Goal: Transaction & Acquisition: Book appointment/travel/reservation

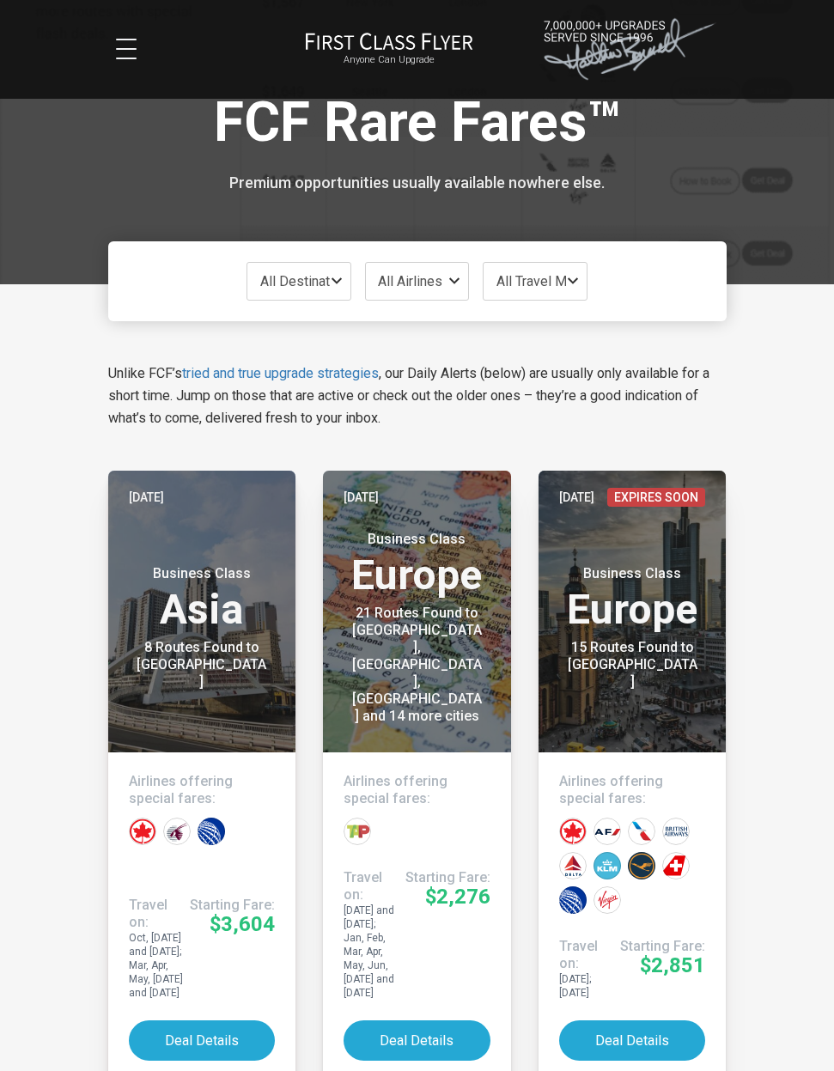
scroll to position [9, 0]
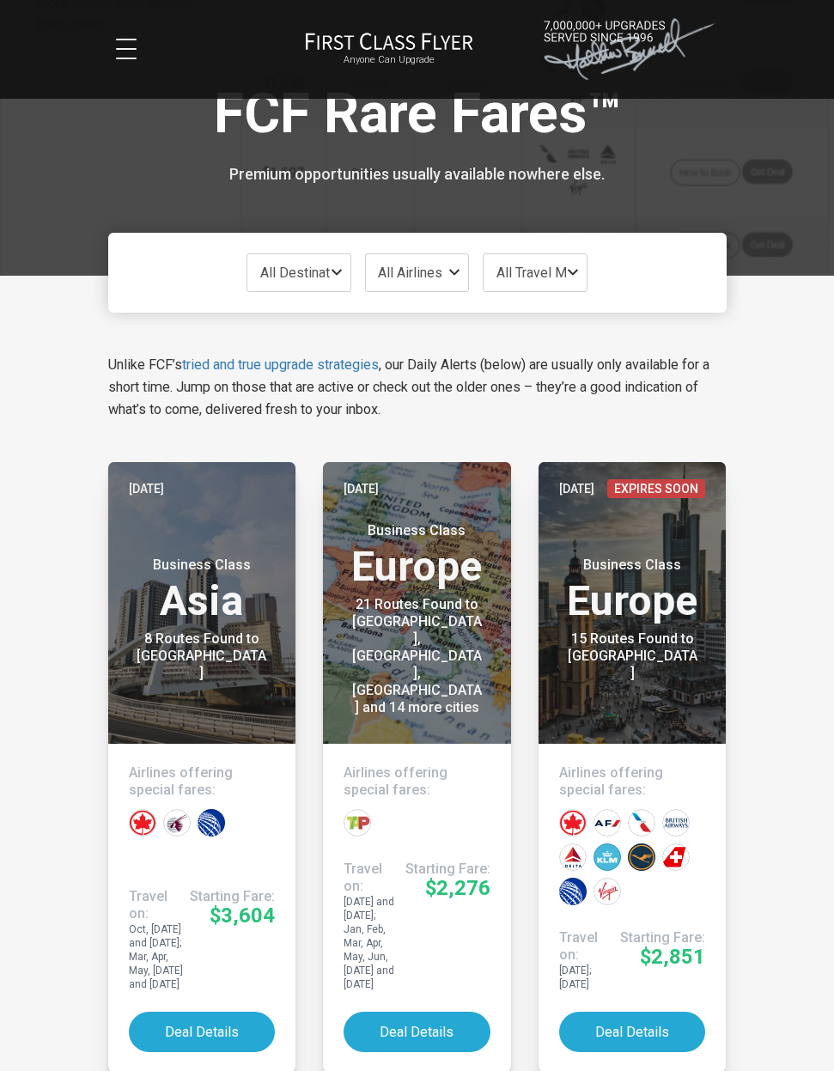
click at [424, 1025] on button "Deal Details" at bounding box center [417, 1032] width 147 height 40
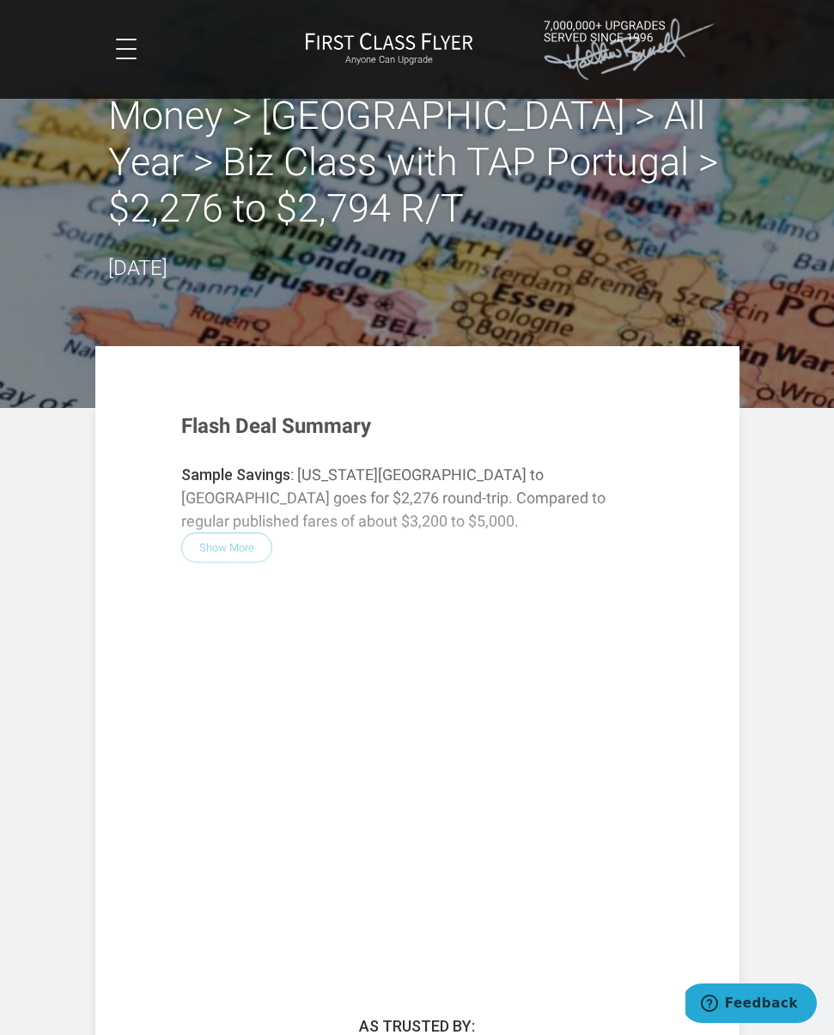
click at [122, 57] on button at bounding box center [126, 49] width 21 height 21
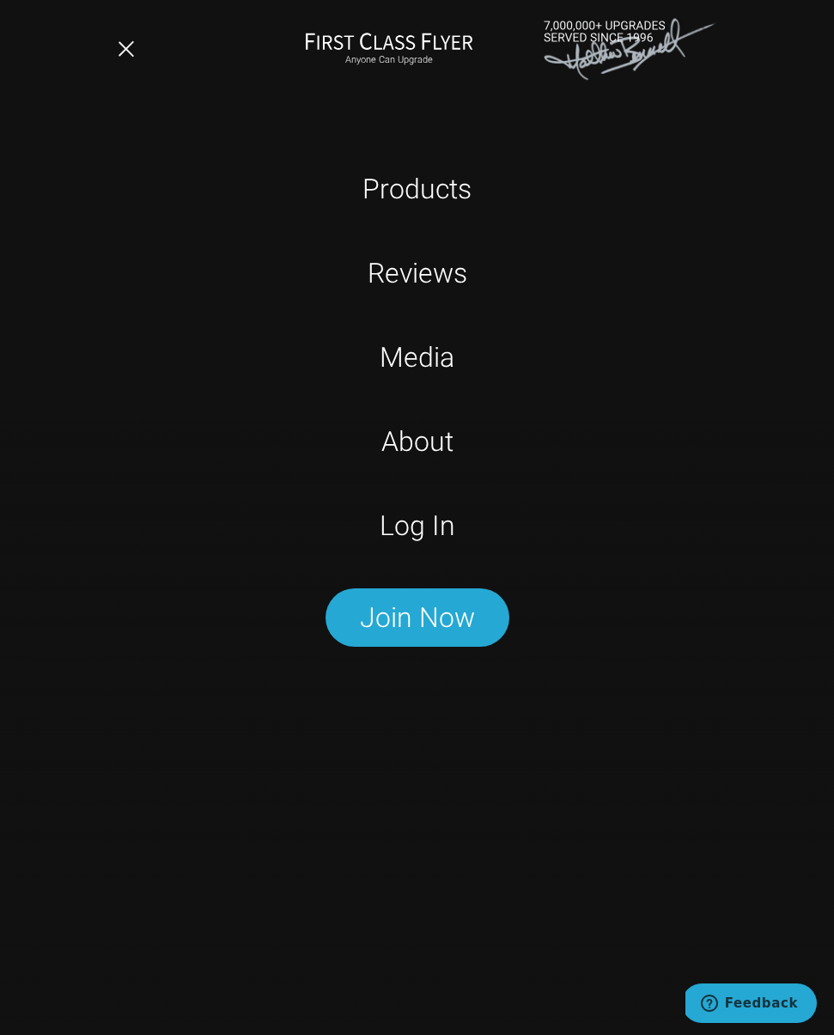
click at [440, 531] on link "Log In" at bounding box center [417, 525] width 536 height 43
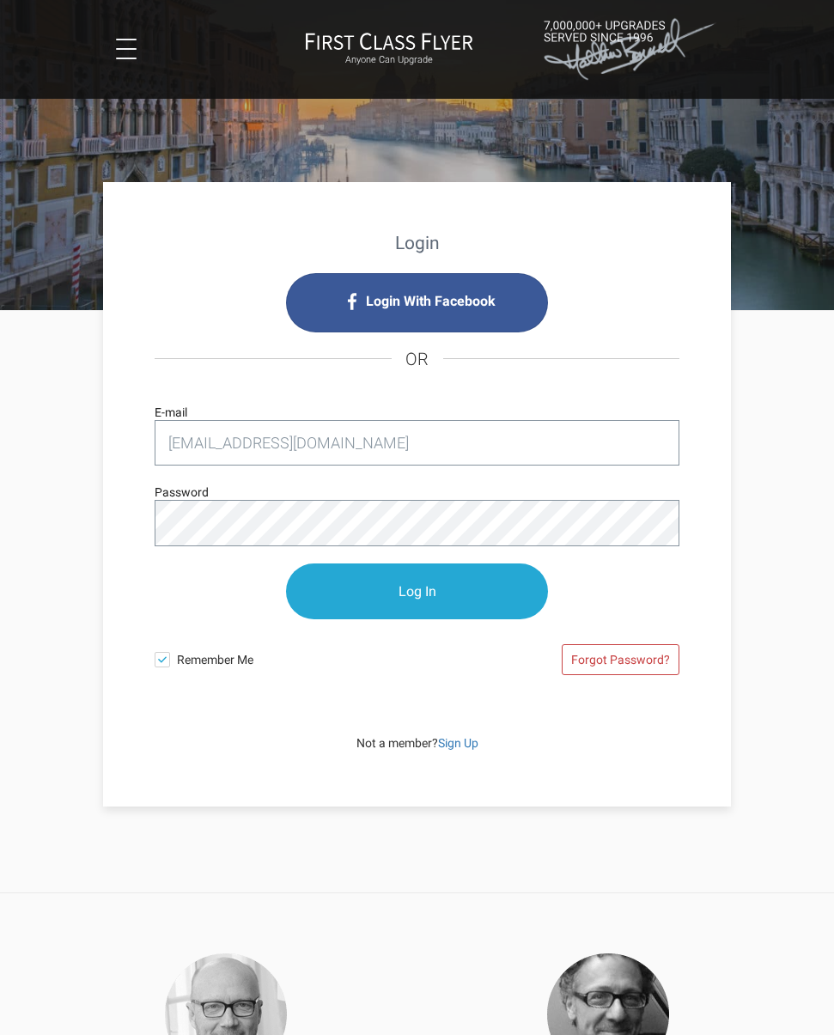
type input "[EMAIL_ADDRESS][DOMAIN_NAME]"
click at [417, 592] on input "Log In" at bounding box center [417, 591] width 263 height 56
click at [453, 592] on input "Log In" at bounding box center [417, 591] width 263 height 56
click at [425, 594] on input "Log In" at bounding box center [417, 591] width 263 height 56
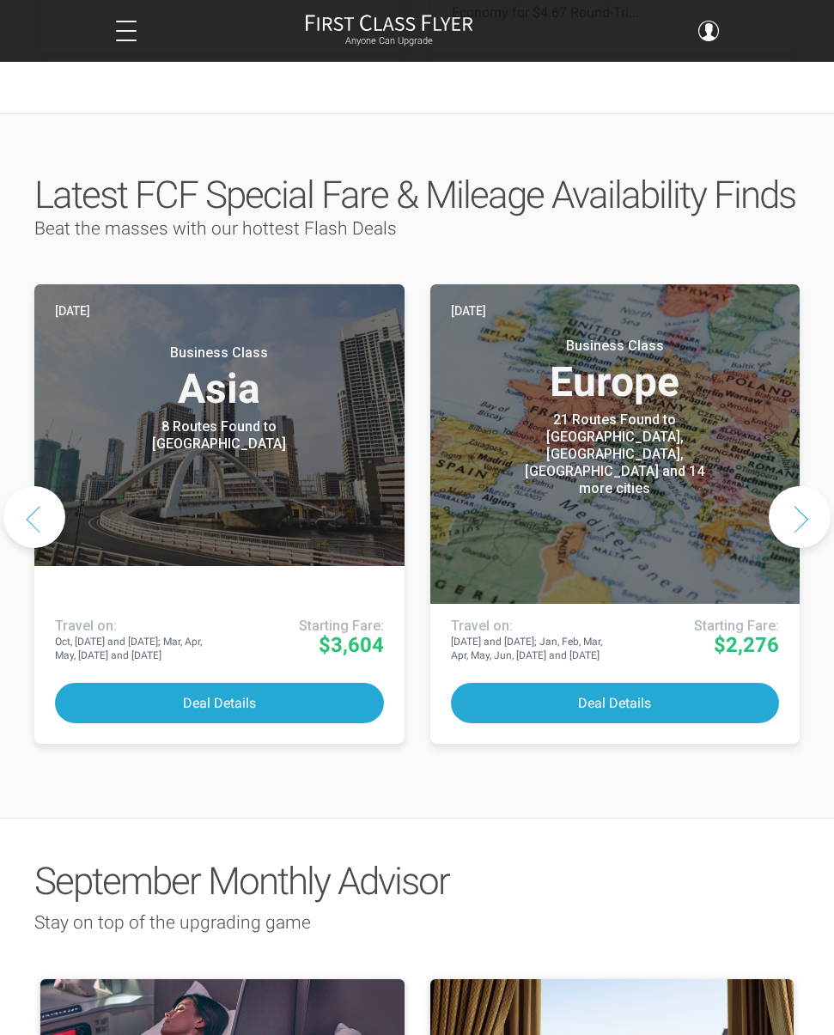
scroll to position [753, 0]
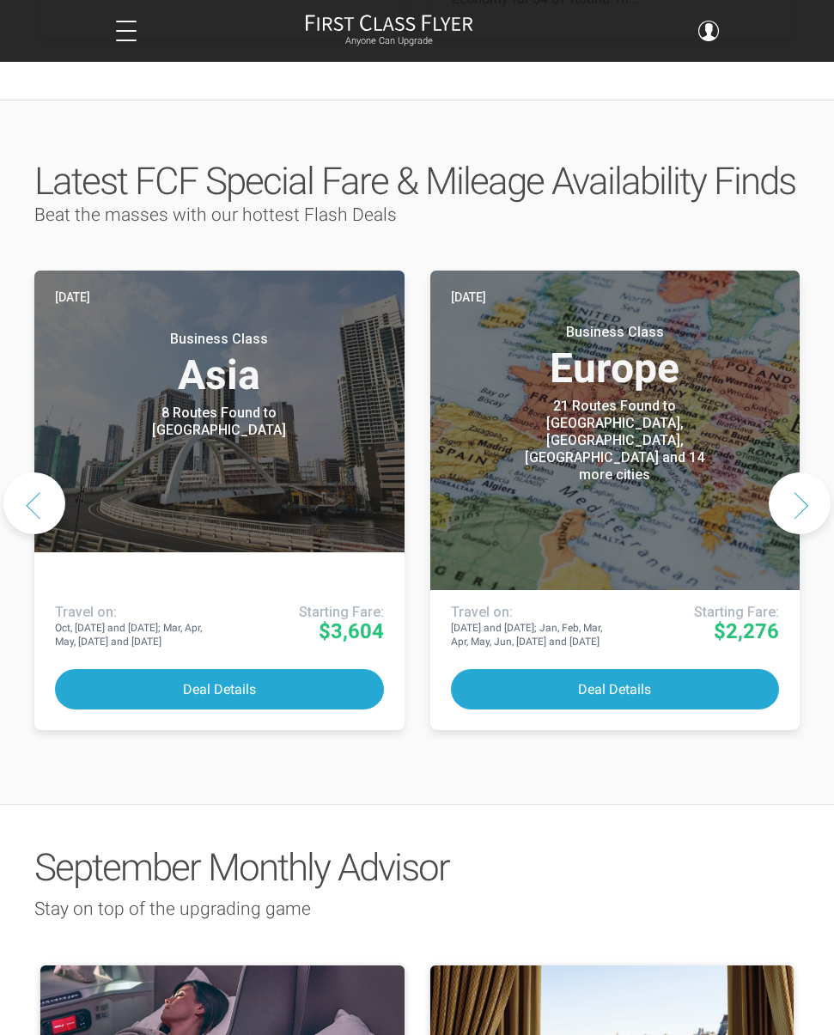
click at [644, 669] on button "Deal Details" at bounding box center [615, 689] width 329 height 40
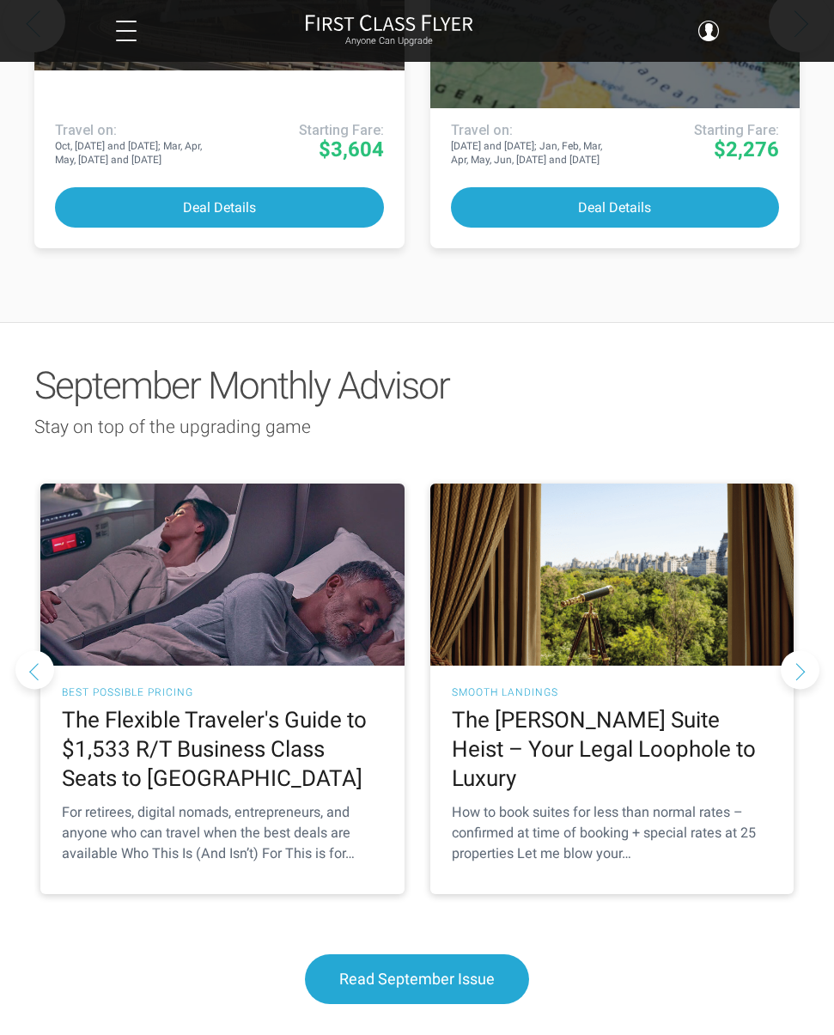
scroll to position [1237, 0]
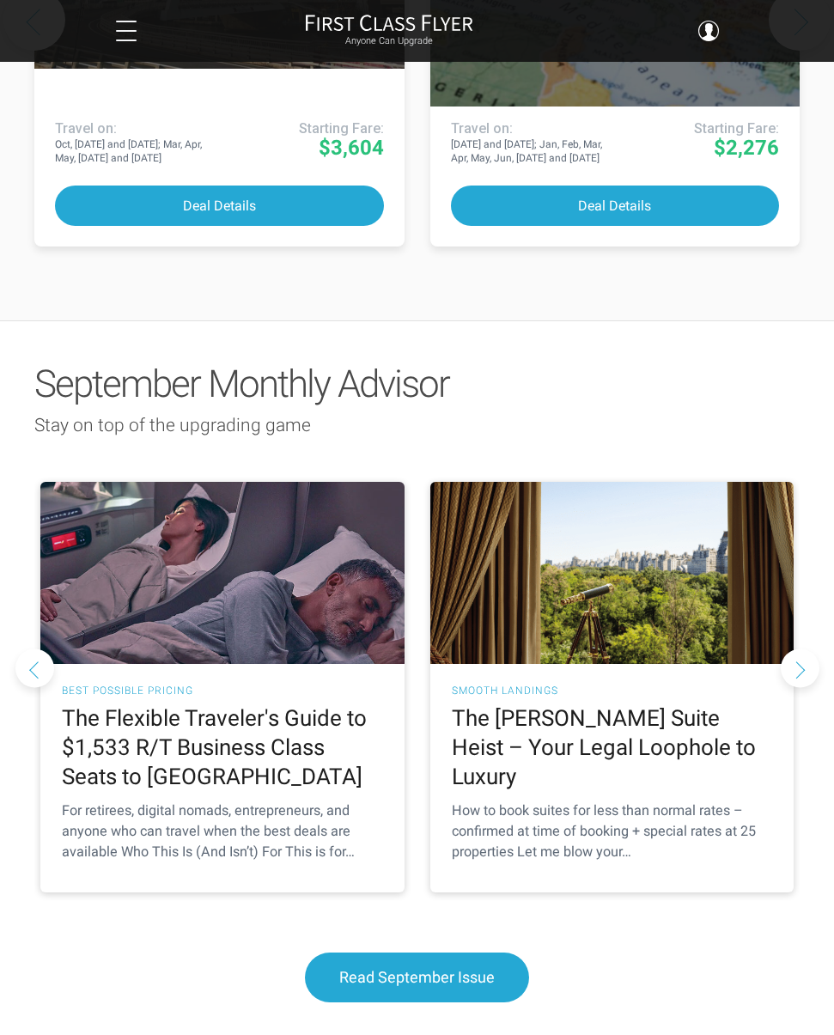
click at [251, 735] on h2 "The Flexible Traveler's Guide to $1,533 R/T Business Class Seats to Europe" at bounding box center [222, 747] width 321 height 87
click at [284, 704] on h2 "The Flexible Traveler's Guide to $1,533 R/T Business Class Seats to Europe" at bounding box center [222, 747] width 321 height 87
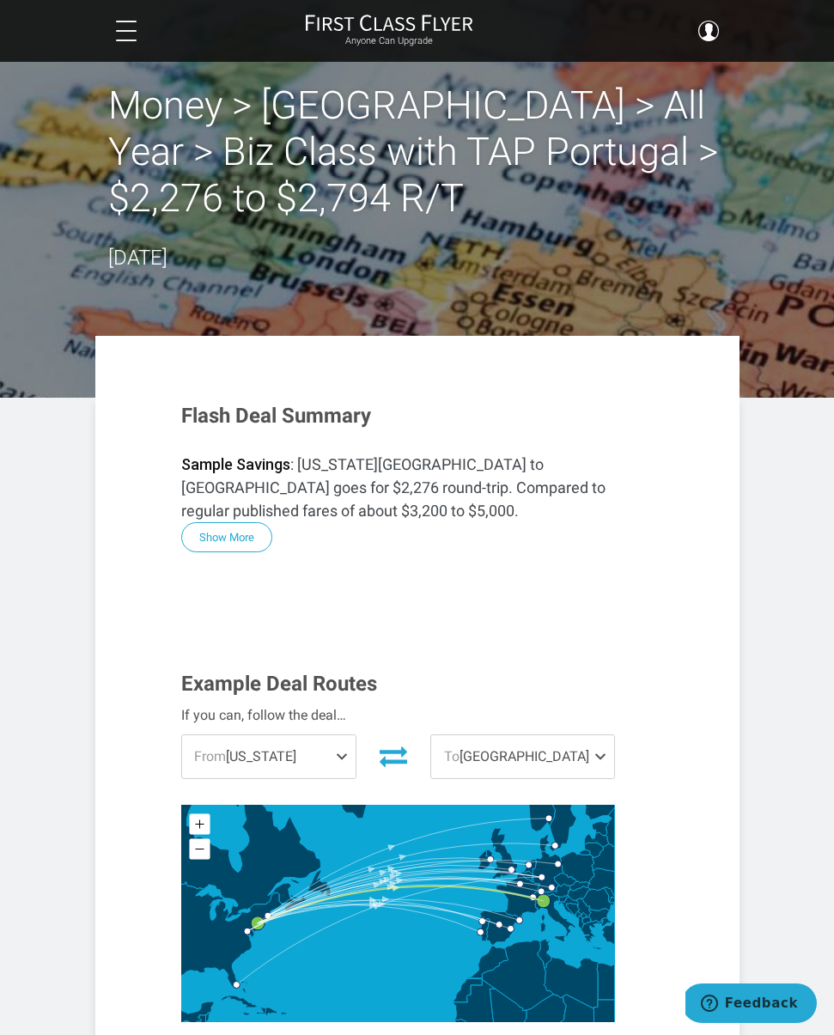
scroll to position [17, 0]
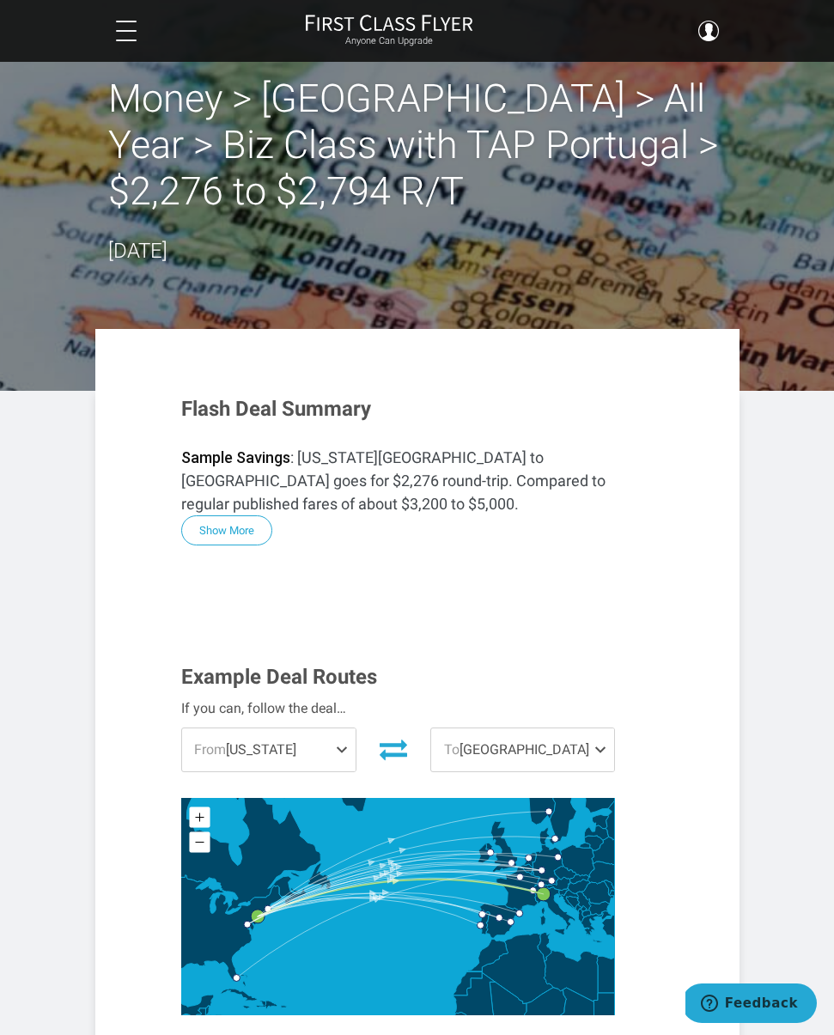
click at [342, 734] on span at bounding box center [345, 749] width 21 height 43
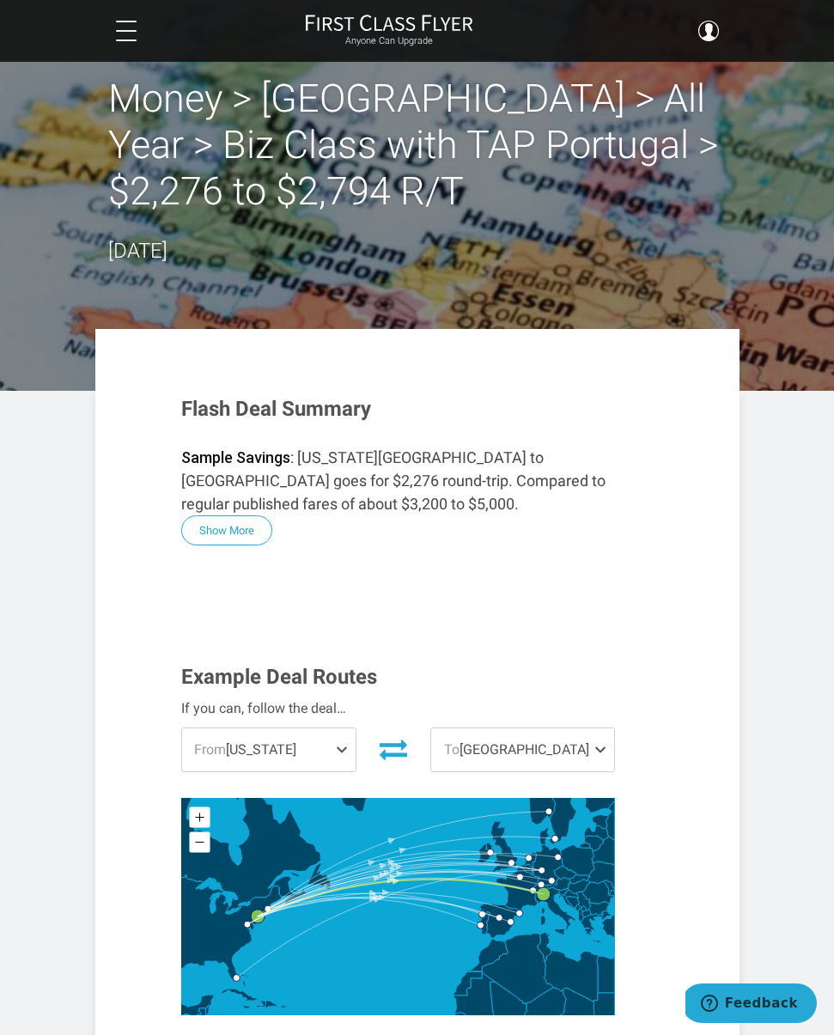
click at [596, 731] on span at bounding box center [603, 749] width 21 height 43
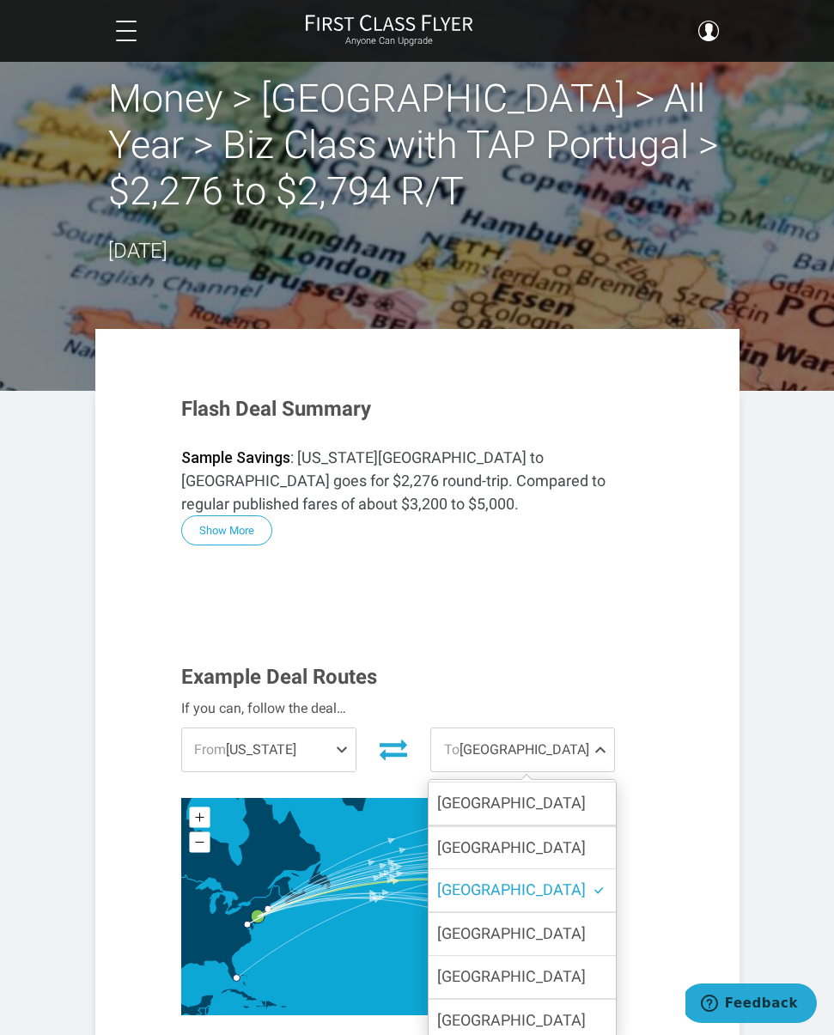
scroll to position [86, 0]
click at [532, 957] on label "[GEOGRAPHIC_DATA]" at bounding box center [522, 978] width 187 height 42
click at [0, 0] on input "[GEOGRAPHIC_DATA]" at bounding box center [0, 0] width 0 height 0
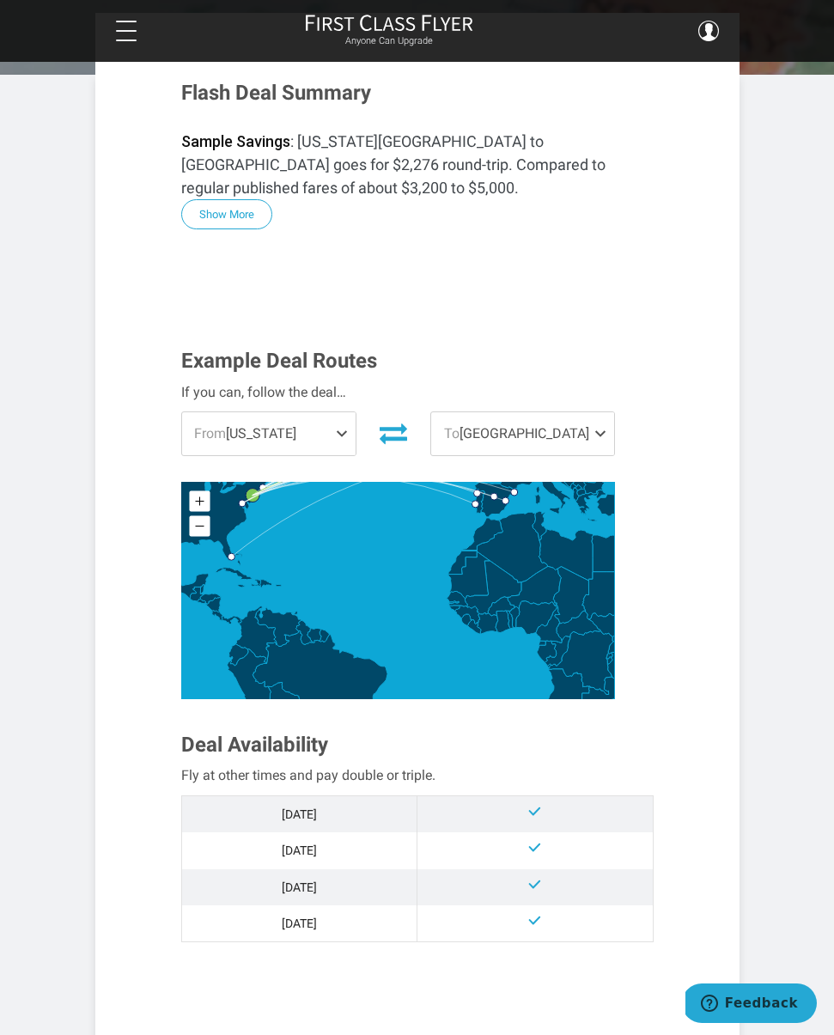
scroll to position [337, 0]
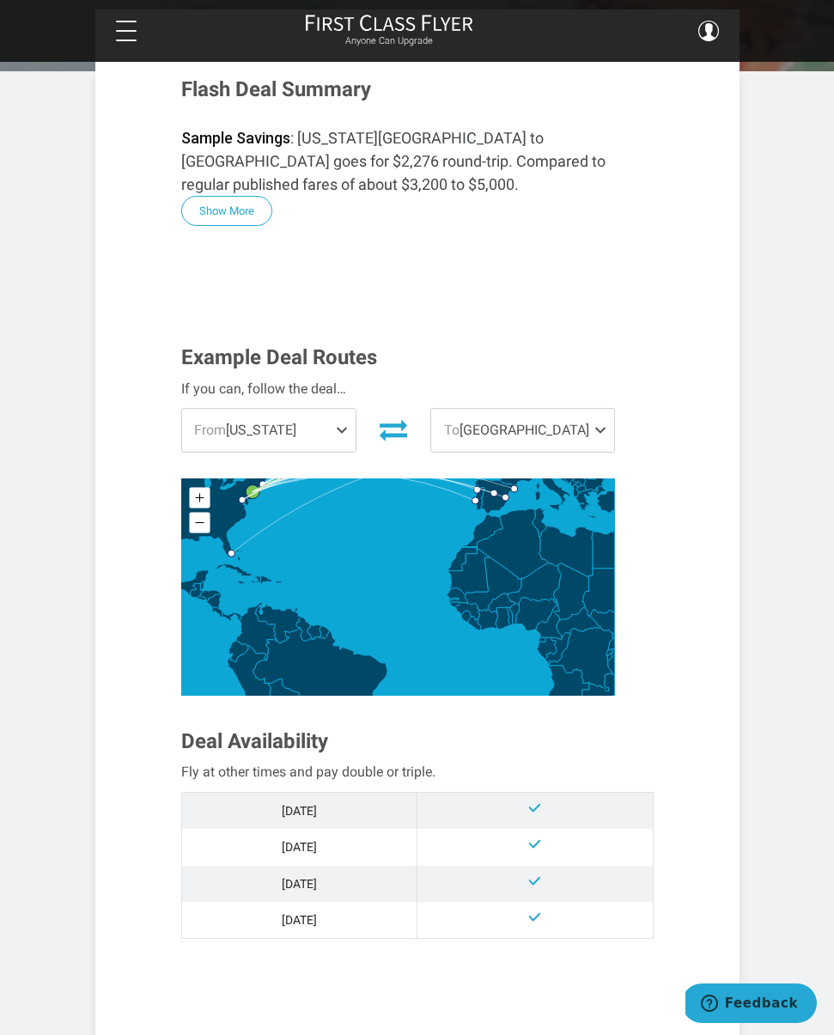
click at [350, 418] on span at bounding box center [345, 430] width 21 height 43
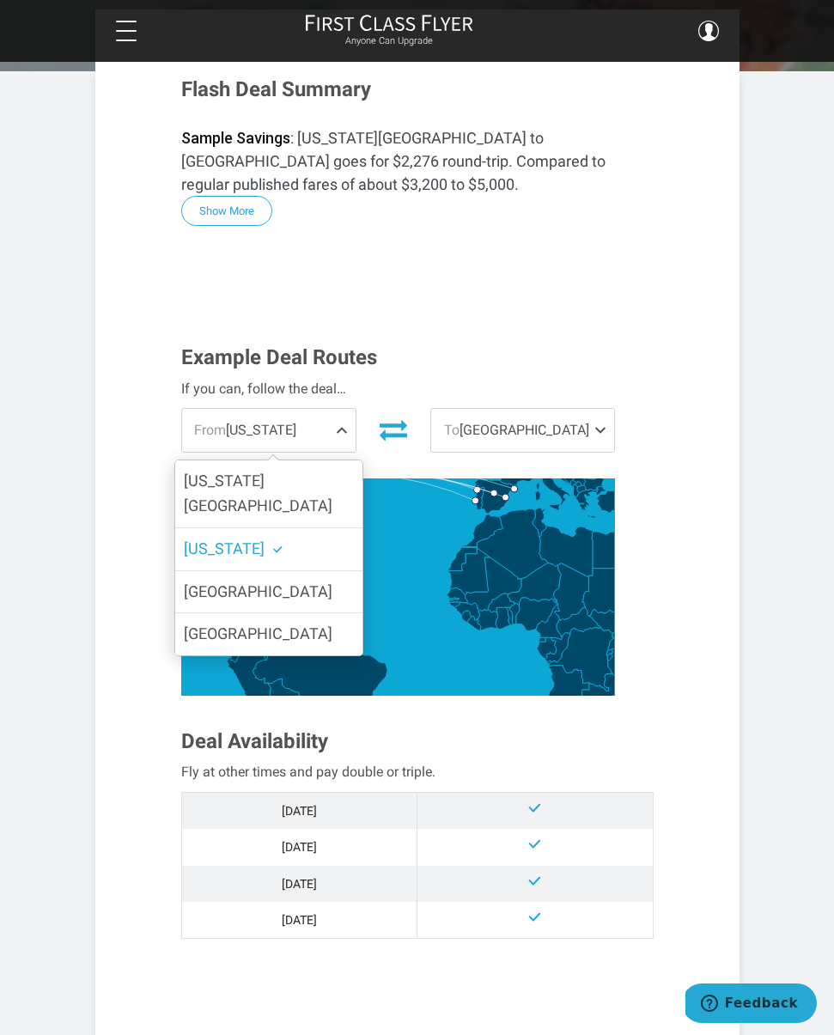
click at [320, 460] on label "[US_STATE][GEOGRAPHIC_DATA]" at bounding box center [268, 493] width 187 height 67
click at [0, 0] on input "[US_STATE][GEOGRAPHIC_DATA]" at bounding box center [0, 0] width 0 height 0
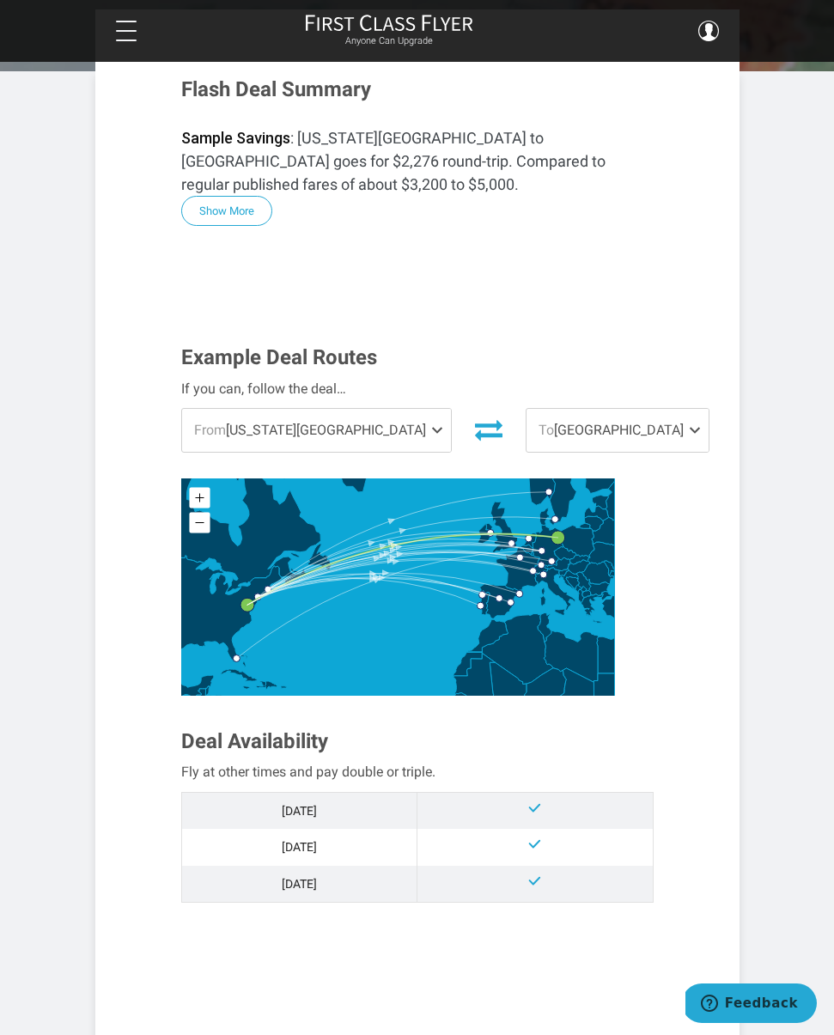
scroll to position [0, 0]
click at [688, 409] on span at bounding box center [698, 430] width 21 height 43
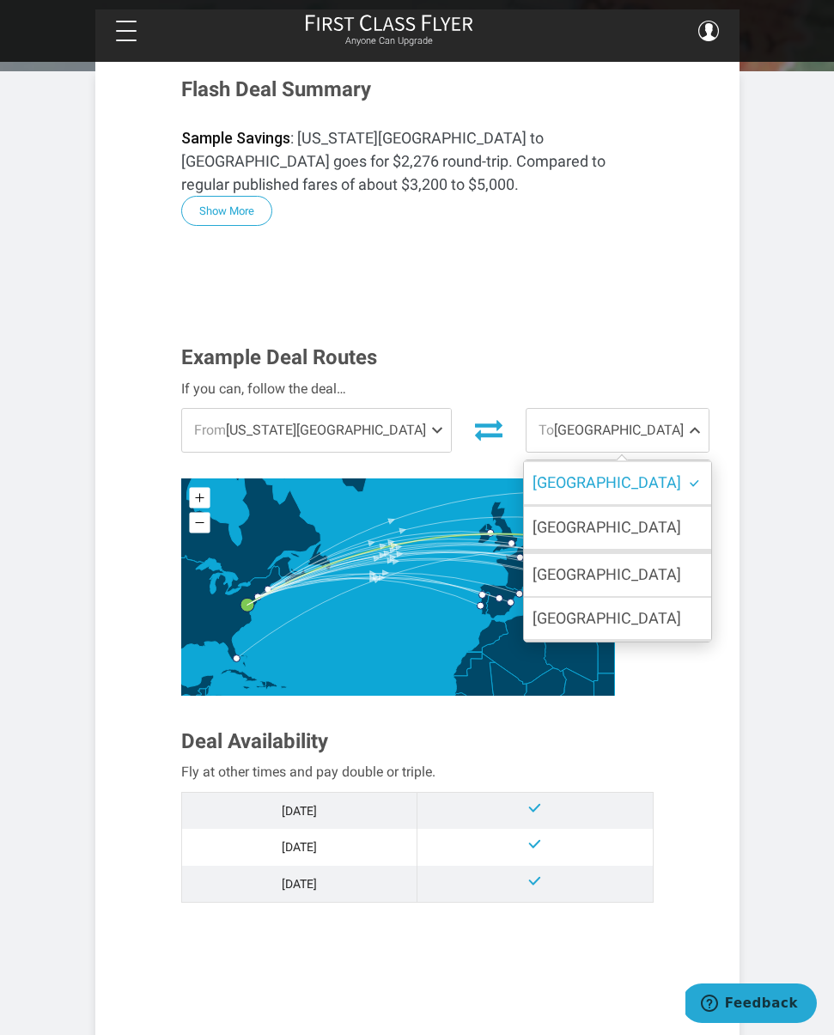
click at [532, 598] on label "[GEOGRAPHIC_DATA]" at bounding box center [617, 619] width 187 height 42
click at [0, 0] on input "[GEOGRAPHIC_DATA]" at bounding box center [0, 0] width 0 height 0
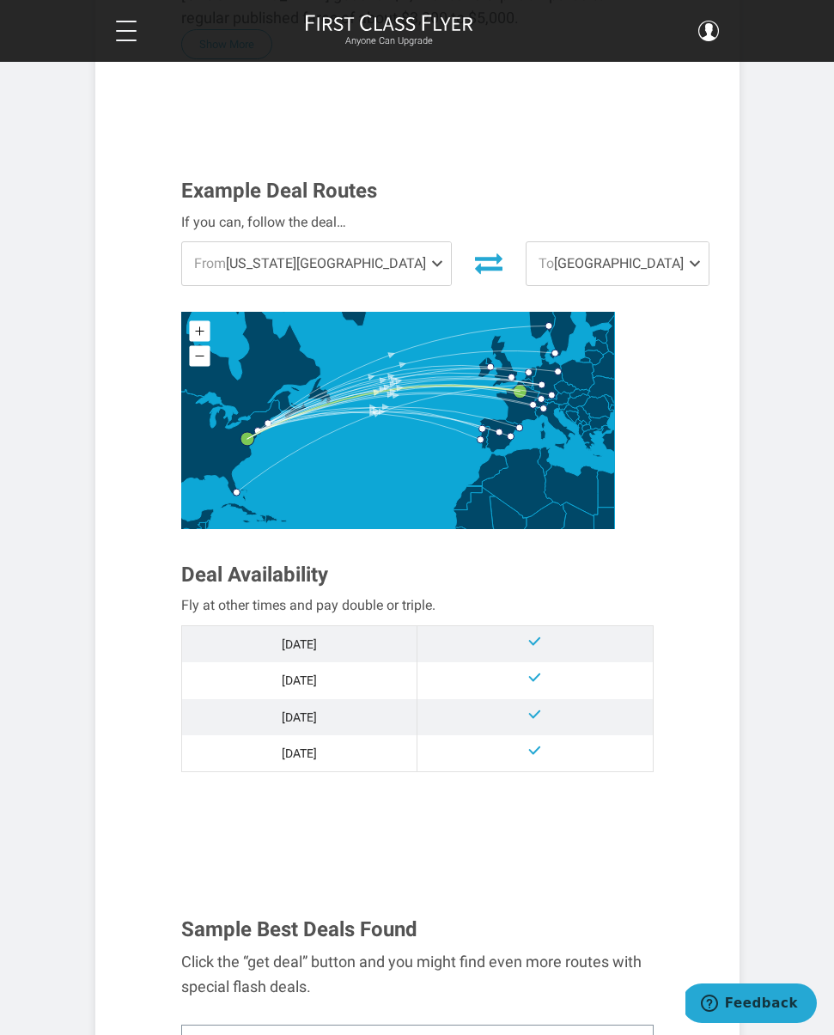
scroll to position [496, 0]
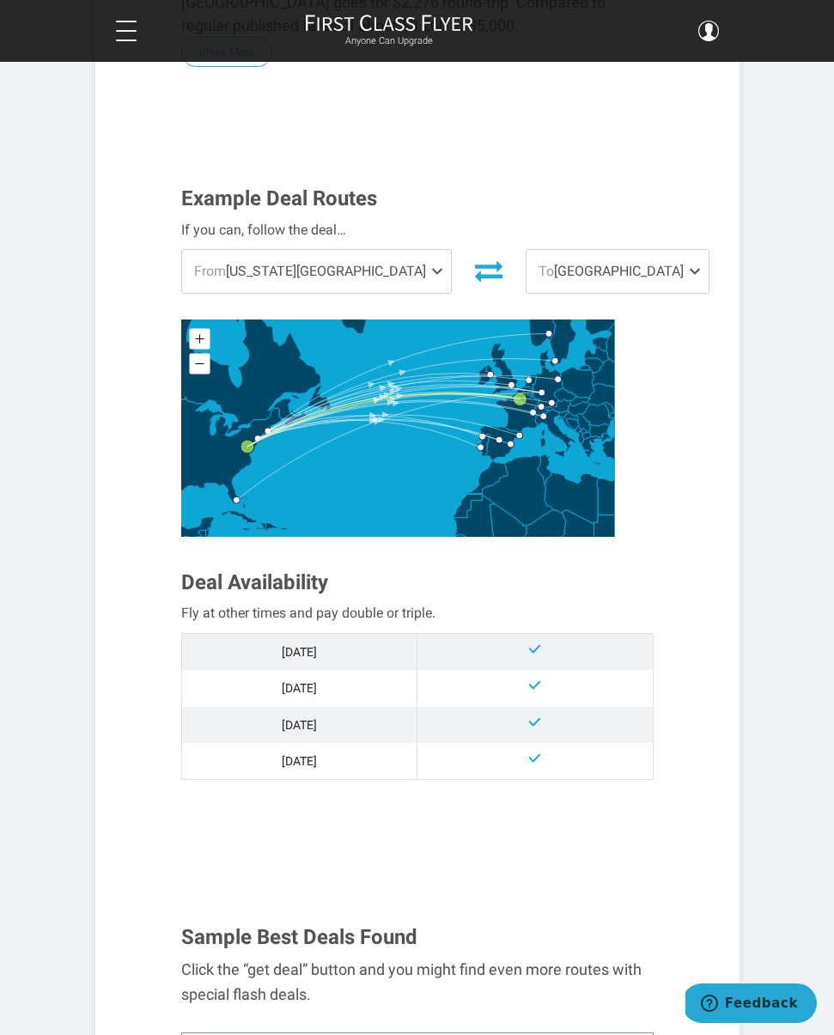
click at [688, 250] on span at bounding box center [698, 271] width 21 height 43
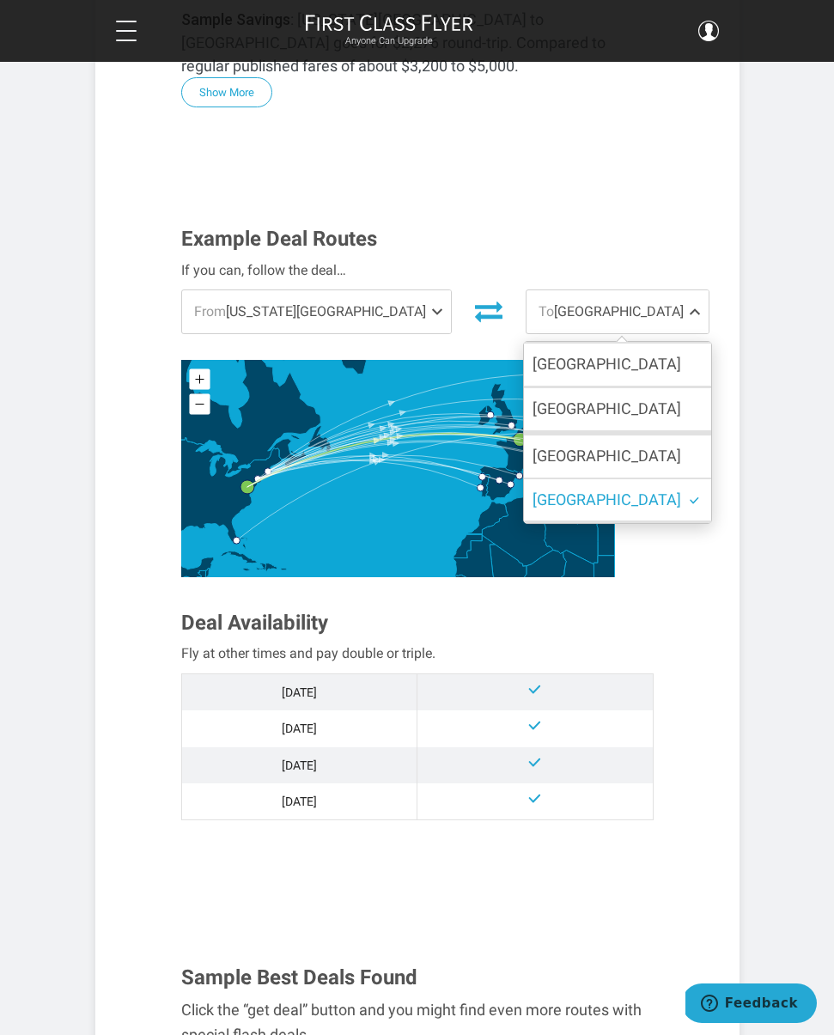
scroll to position [454, 0]
click at [565, 344] on label "[GEOGRAPHIC_DATA]" at bounding box center [617, 365] width 187 height 42
click at [0, 0] on input "[GEOGRAPHIC_DATA]" at bounding box center [0, 0] width 0 height 0
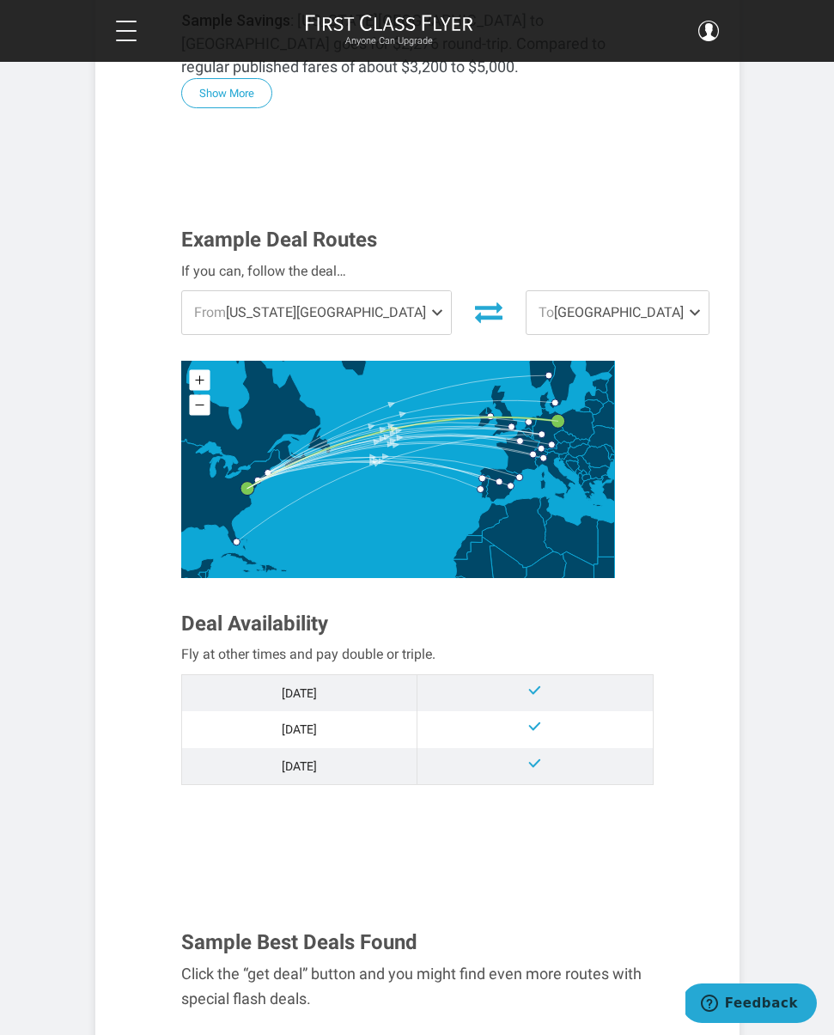
click at [573, 298] on span "To Berlin" at bounding box center [617, 312] width 182 height 43
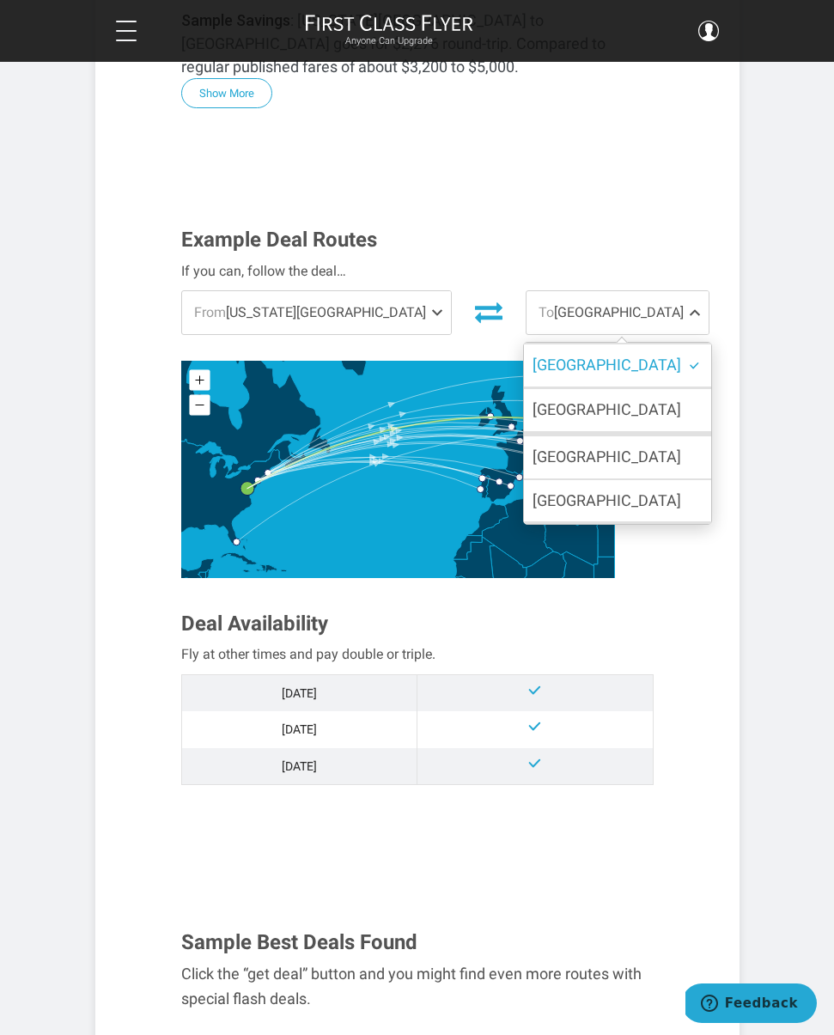
click at [552, 390] on label "[GEOGRAPHIC_DATA]" at bounding box center [617, 410] width 187 height 42
click at [0, 0] on input "[GEOGRAPHIC_DATA]" at bounding box center [0, 0] width 0 height 0
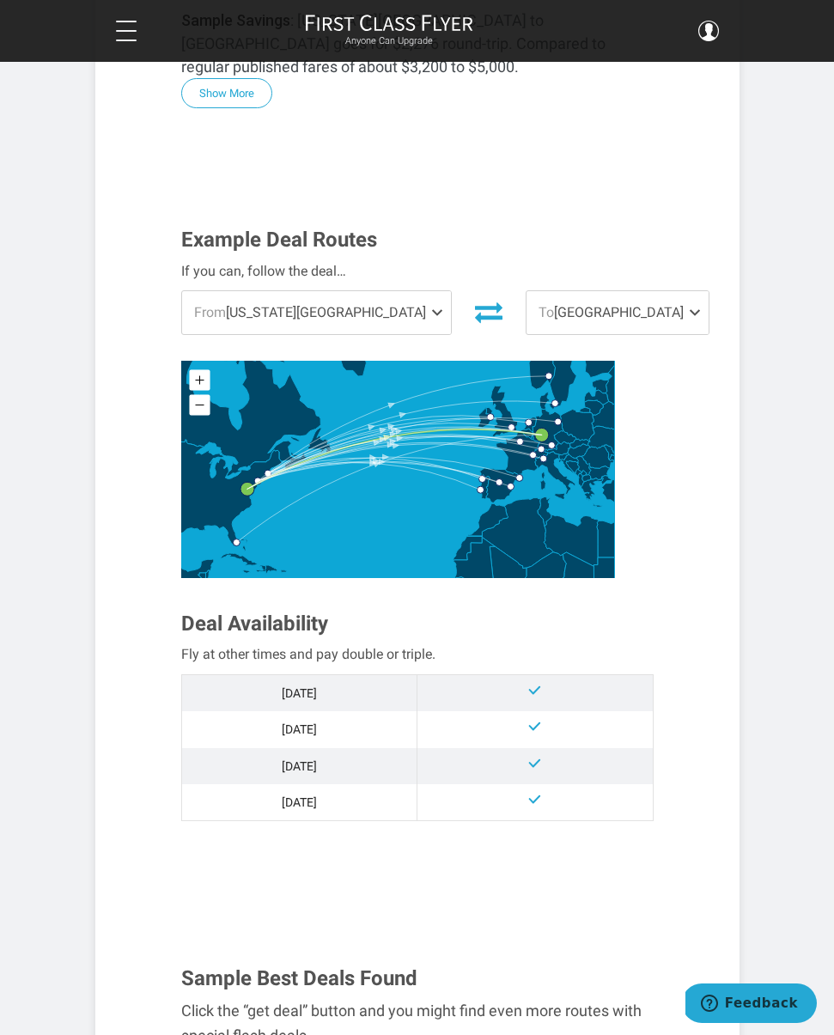
click at [688, 297] on span at bounding box center [698, 312] width 21 height 43
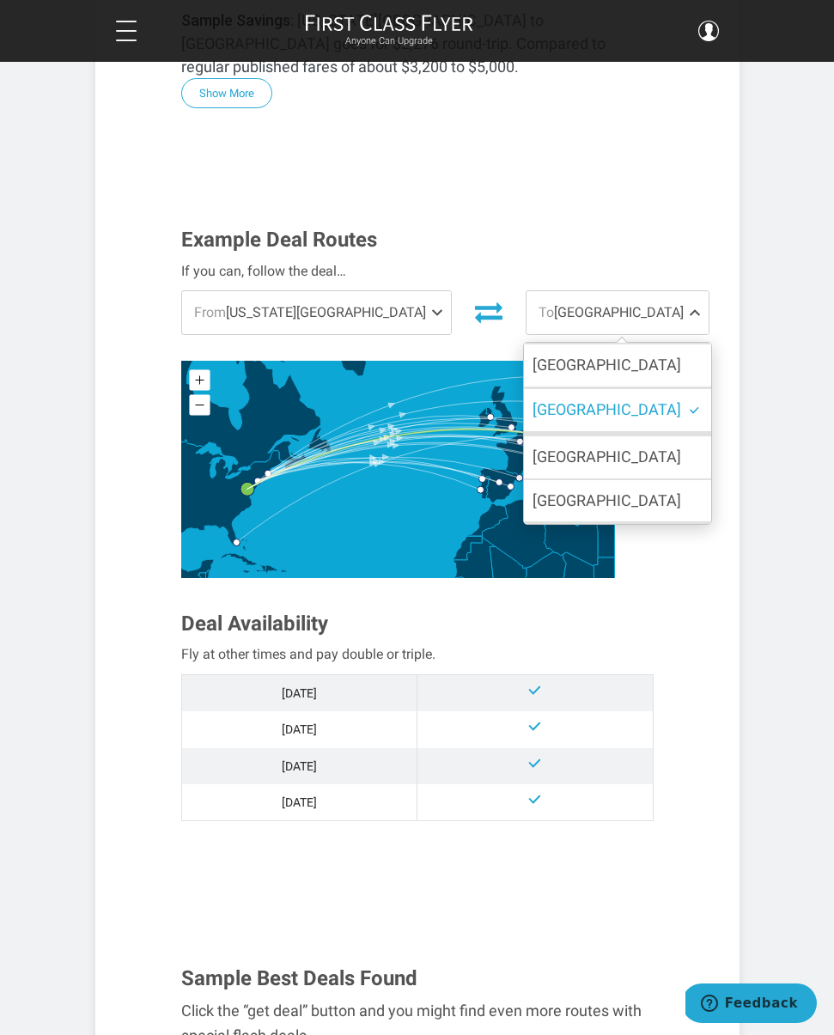
click at [550, 437] on label "[GEOGRAPHIC_DATA]" at bounding box center [617, 457] width 187 height 42
click at [0, 0] on input "[GEOGRAPHIC_DATA]" at bounding box center [0, 0] width 0 height 0
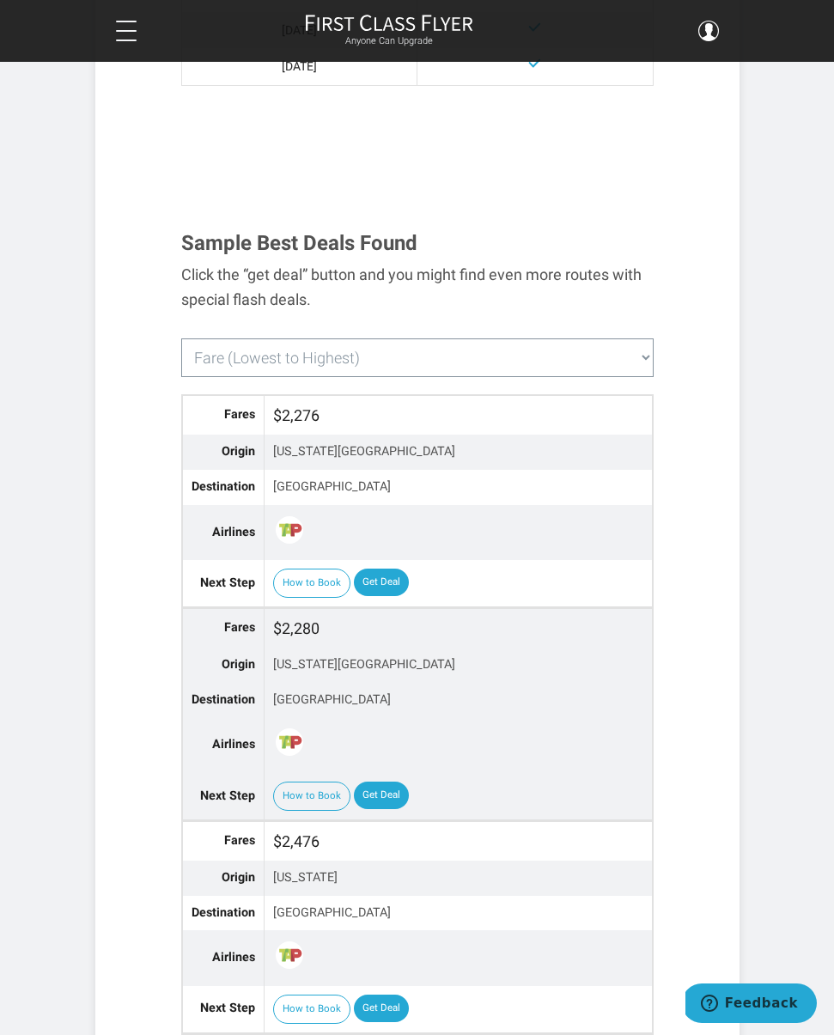
scroll to position [1410, 0]
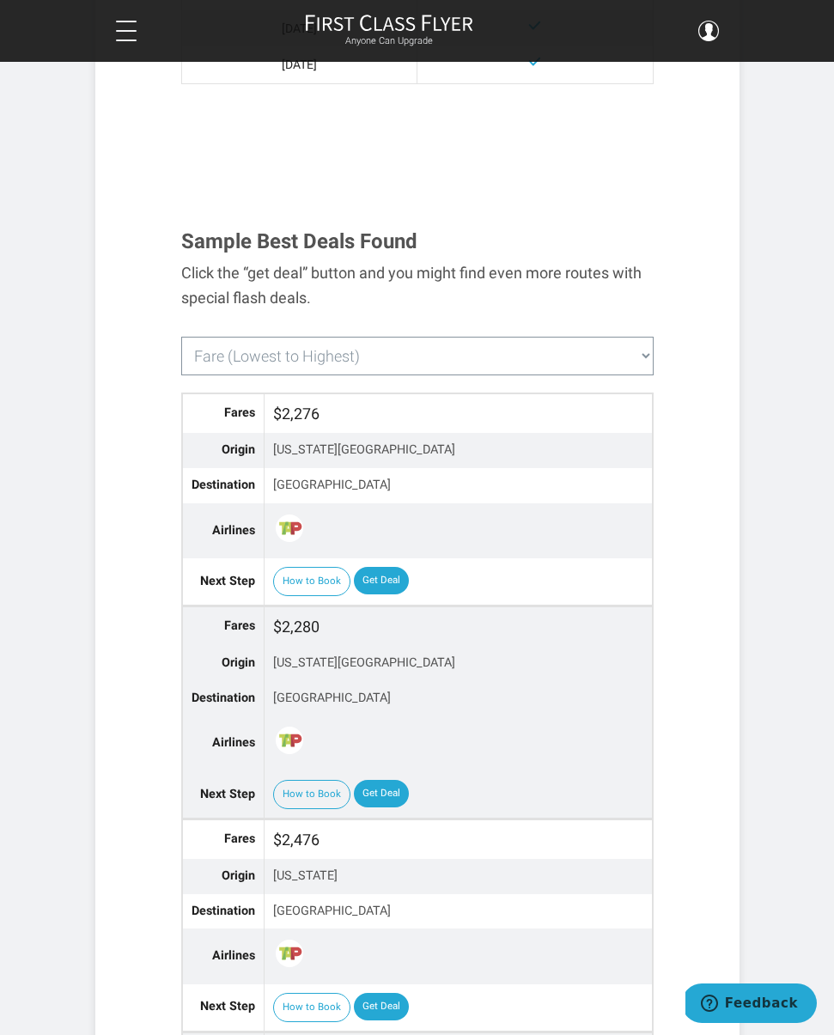
click at [385, 567] on link "Get Deal" at bounding box center [381, 580] width 55 height 27
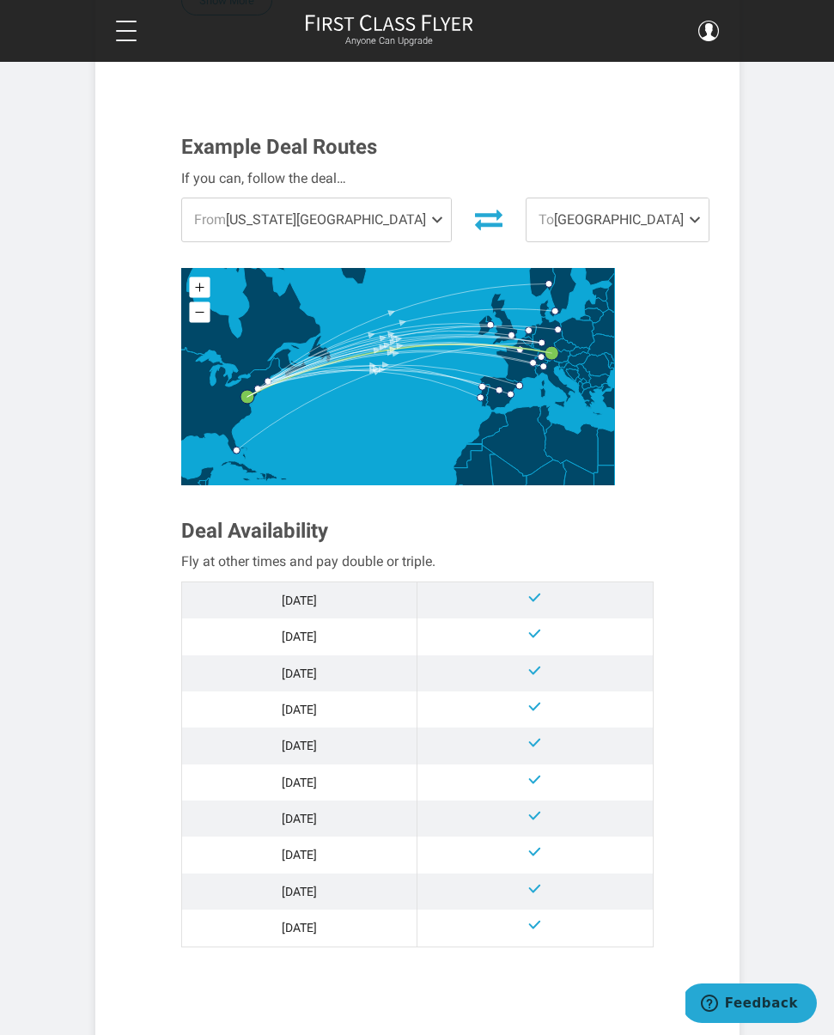
scroll to position [546, 0]
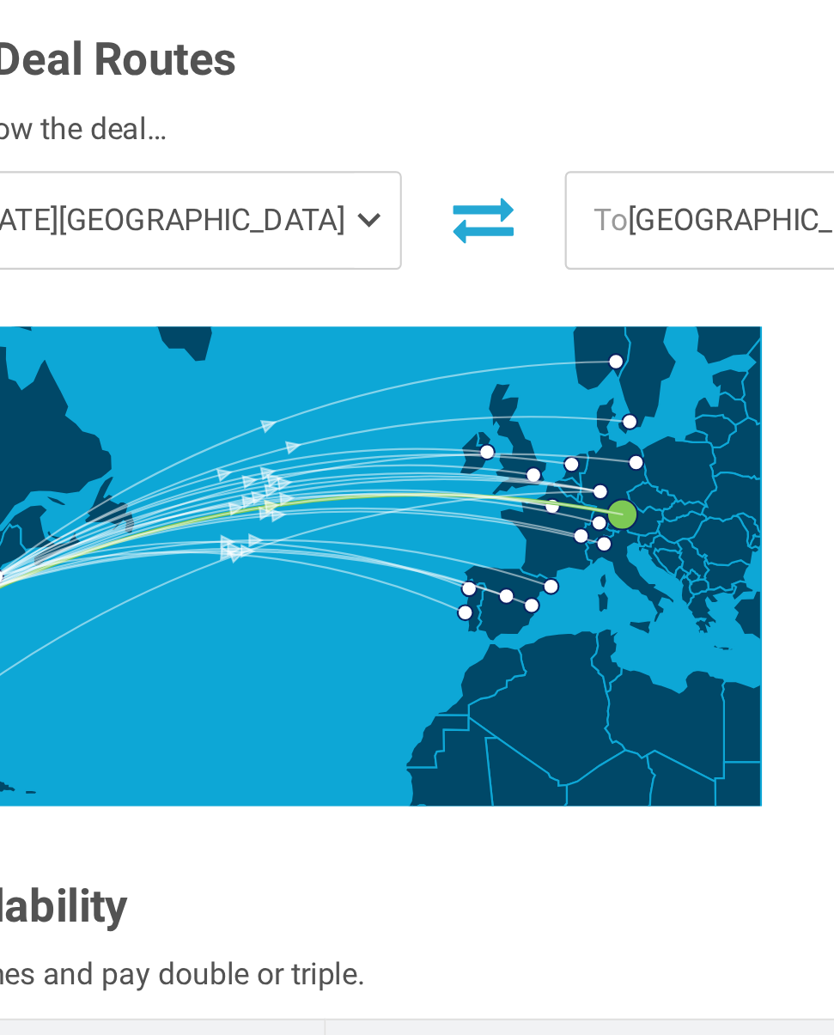
click at [526, 199] on span "To Munich" at bounding box center [617, 220] width 182 height 43
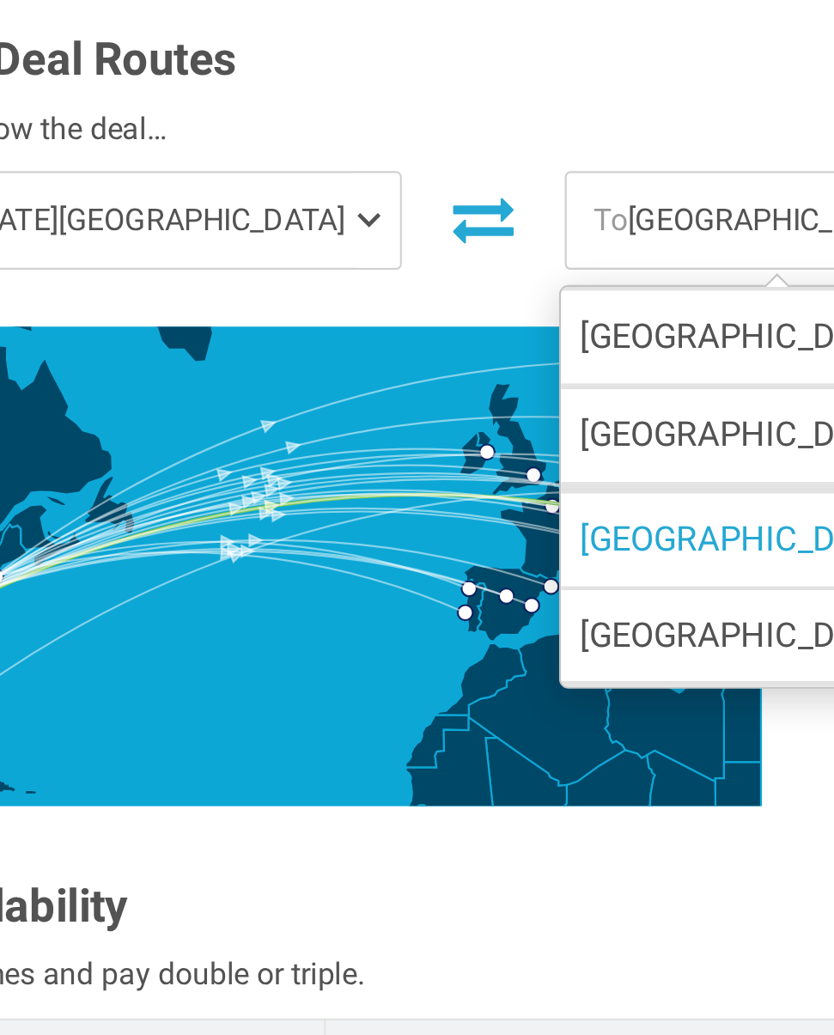
click at [524, 297] on label "[GEOGRAPHIC_DATA]" at bounding box center [617, 318] width 187 height 42
click at [0, 0] on input "[GEOGRAPHIC_DATA]" at bounding box center [0, 0] width 0 height 0
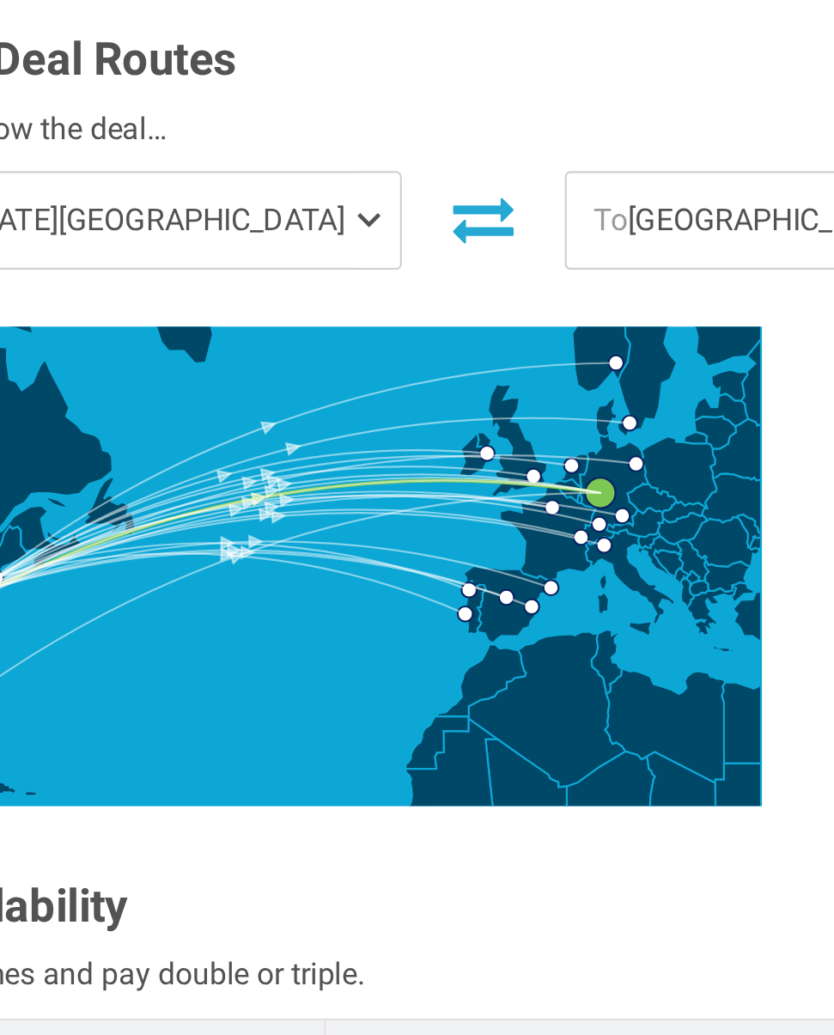
click at [688, 199] on span at bounding box center [698, 220] width 21 height 43
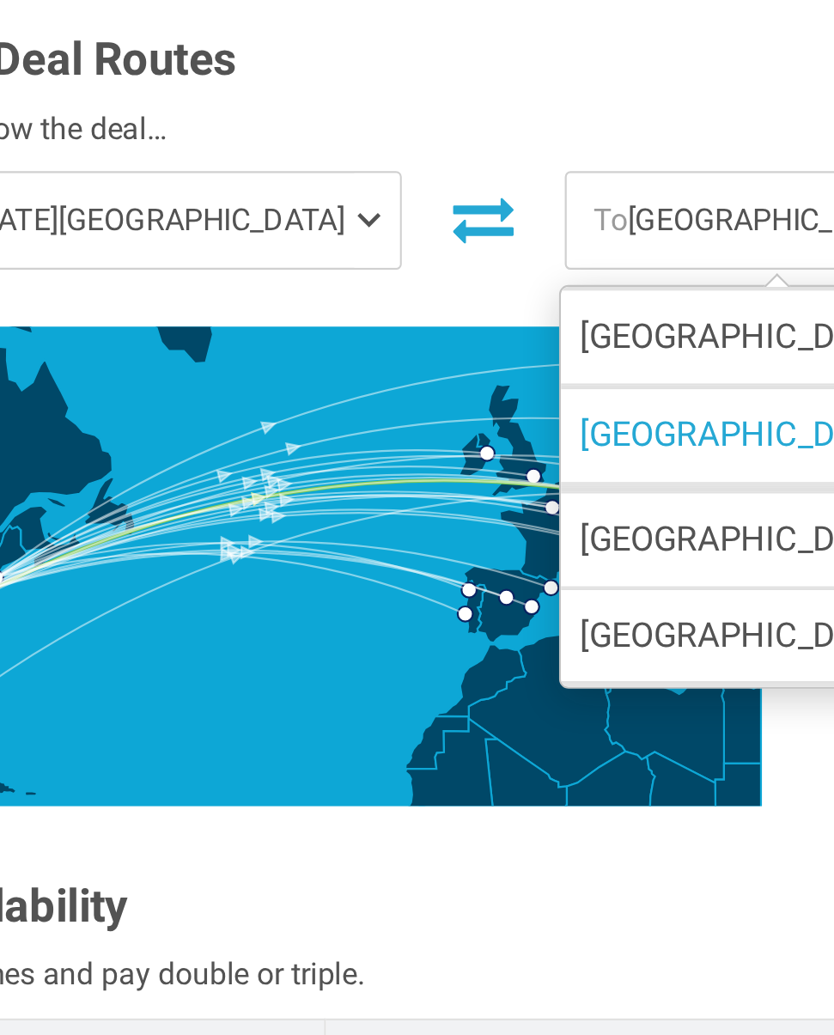
click at [524, 252] on label "[GEOGRAPHIC_DATA]" at bounding box center [617, 273] width 187 height 42
click at [0, 0] on input "[GEOGRAPHIC_DATA]" at bounding box center [0, 0] width 0 height 0
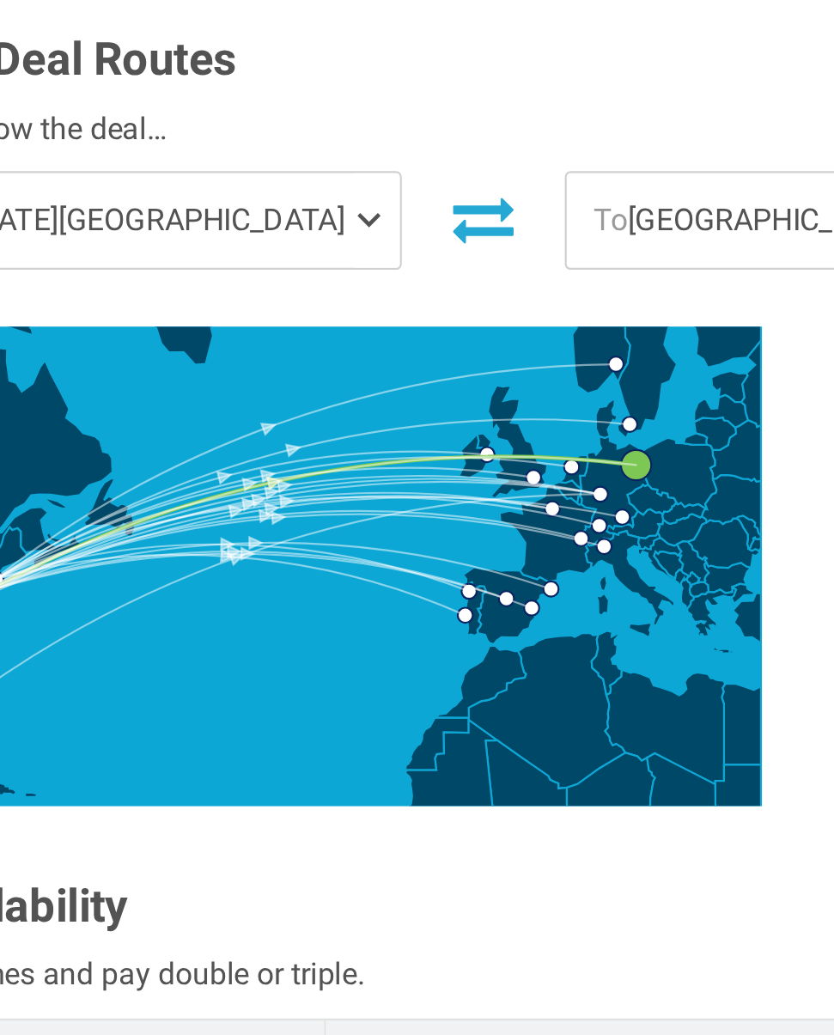
click at [688, 199] on span at bounding box center [698, 220] width 21 height 43
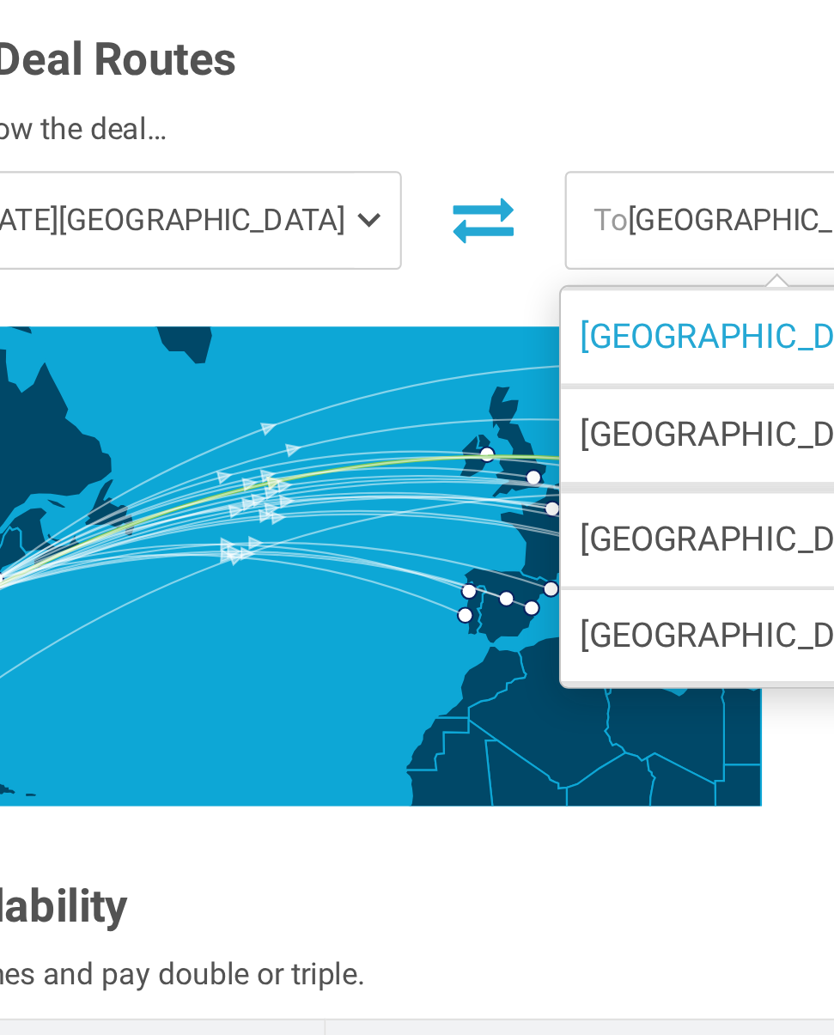
click at [524, 344] on label "[GEOGRAPHIC_DATA]" at bounding box center [617, 365] width 187 height 42
click at [0, 0] on input "[GEOGRAPHIC_DATA]" at bounding box center [0, 0] width 0 height 0
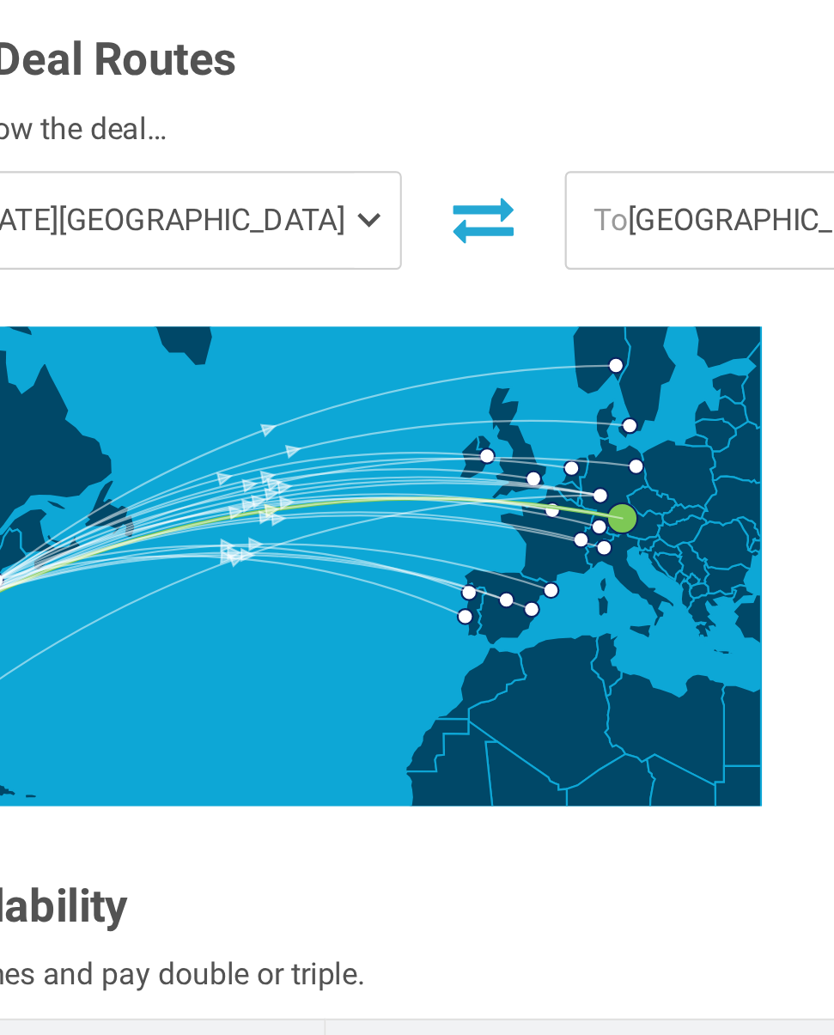
click at [688, 199] on span at bounding box center [698, 220] width 21 height 43
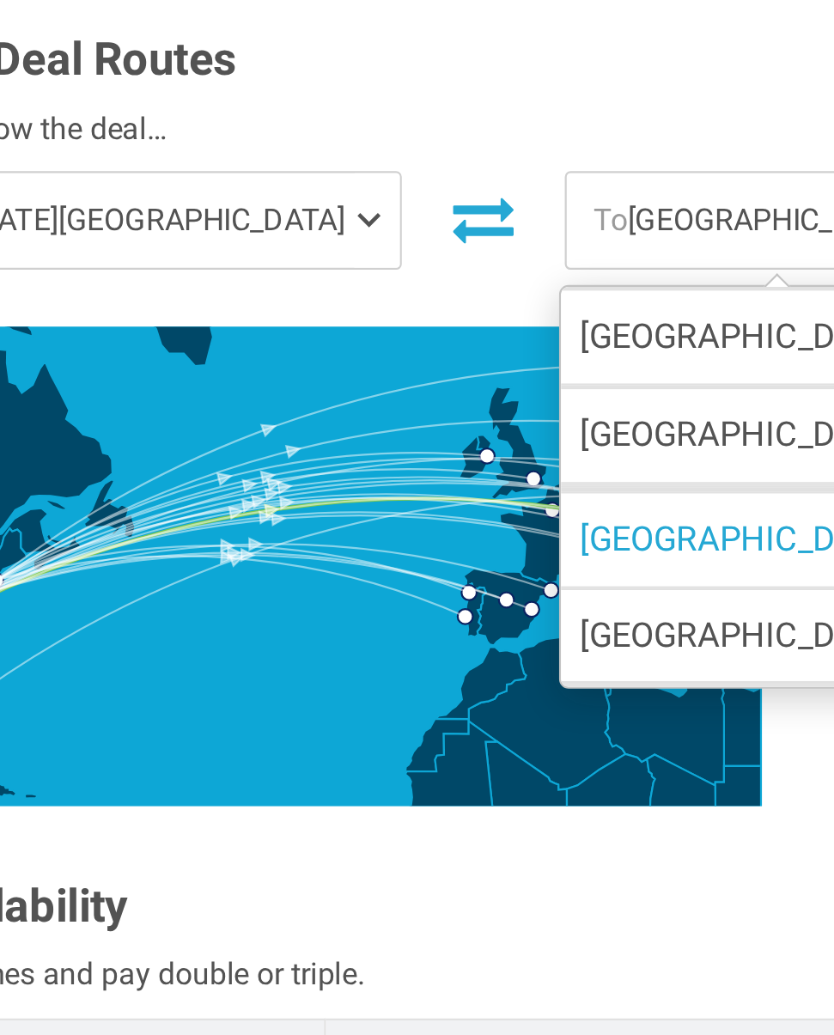
click at [524, 297] on label "[GEOGRAPHIC_DATA]" at bounding box center [617, 318] width 187 height 42
click at [0, 0] on input "[GEOGRAPHIC_DATA]" at bounding box center [0, 0] width 0 height 0
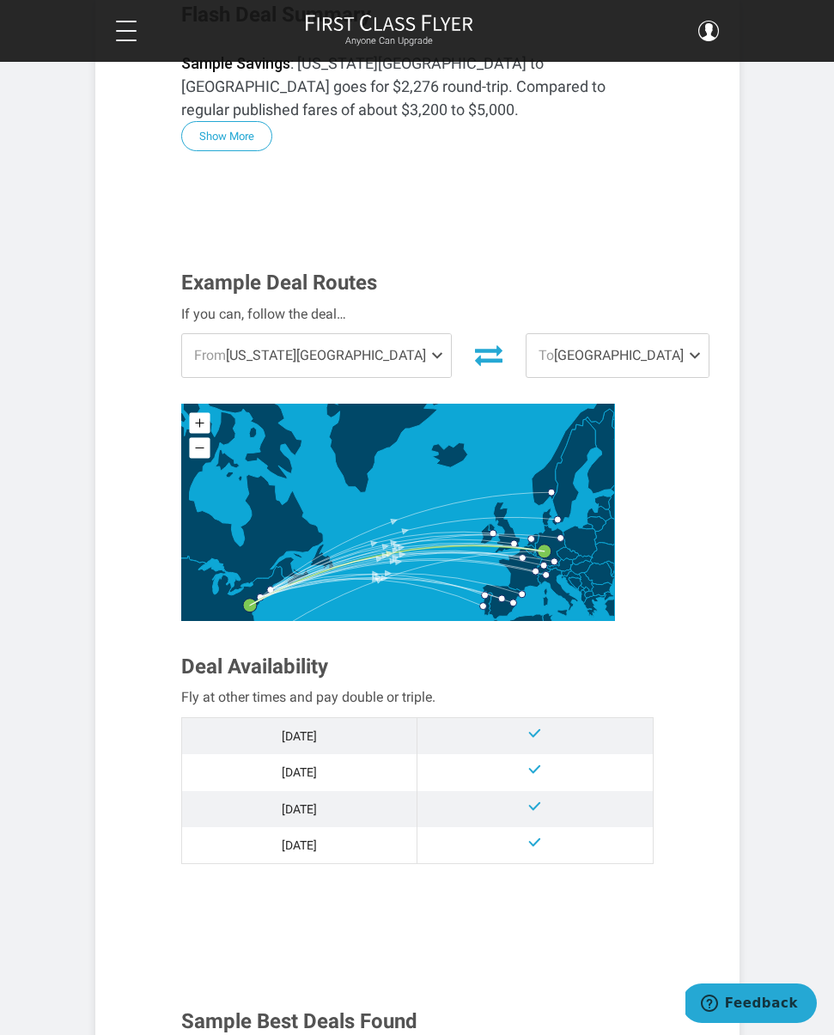
scroll to position [0, 0]
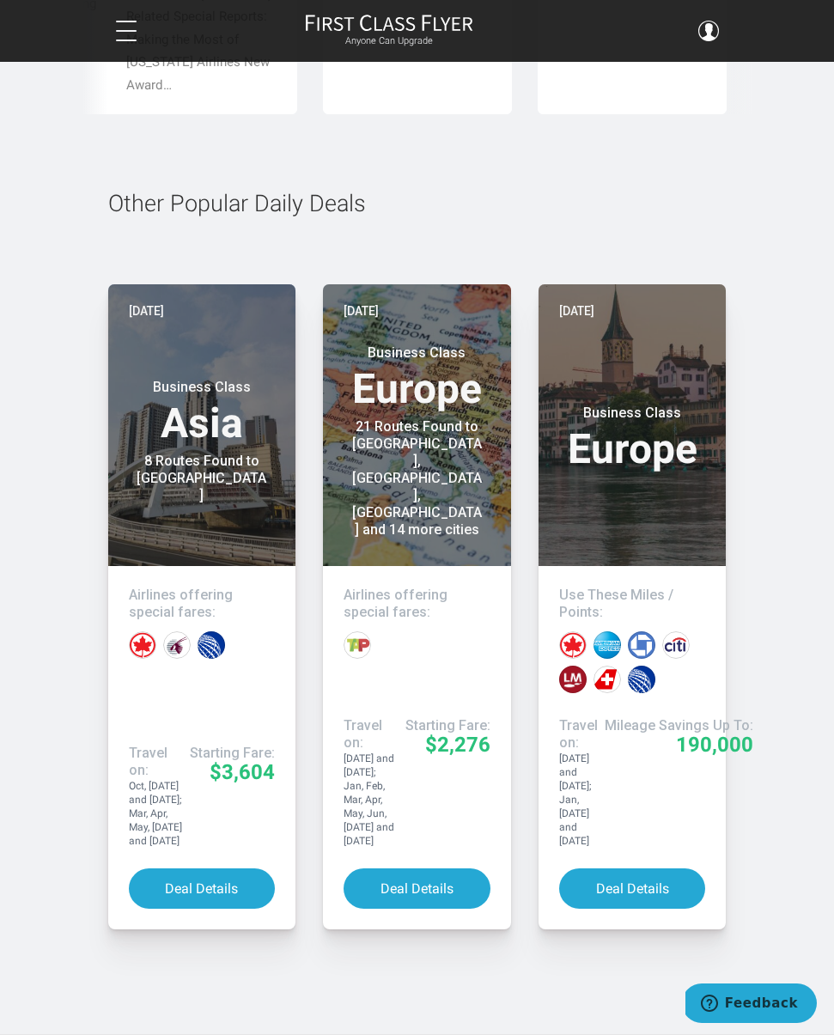
scroll to position [8117, 0]
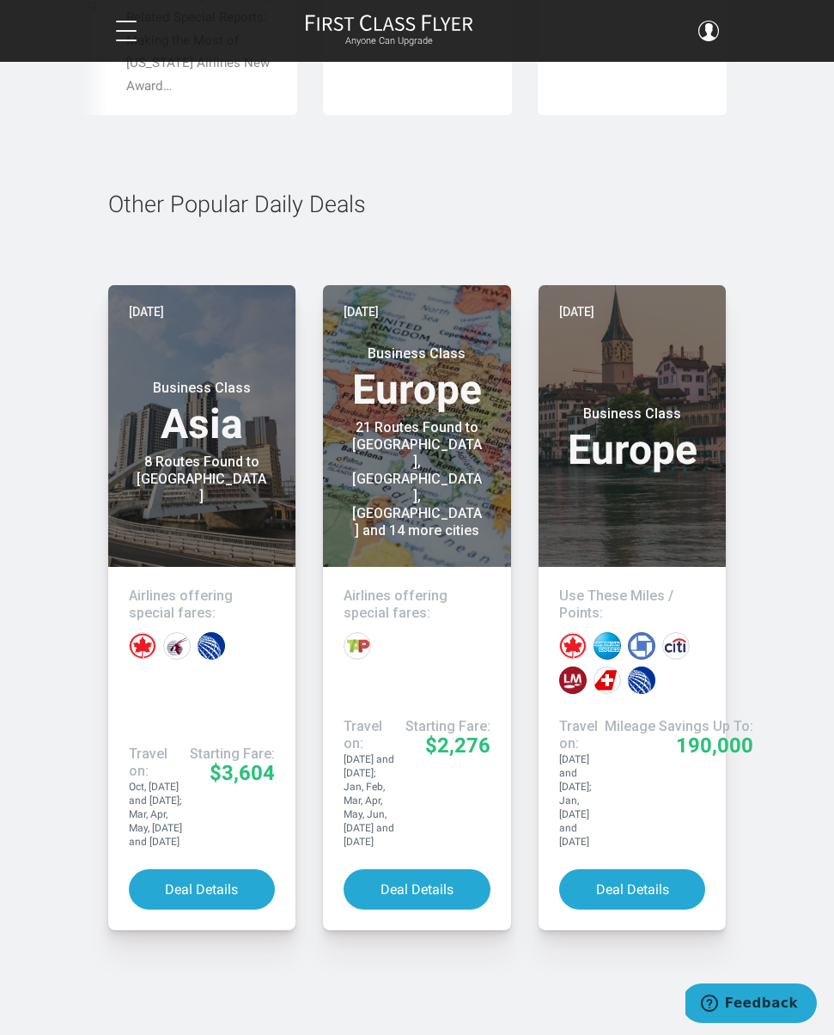
click at [429, 869] on button "Deal Details" at bounding box center [417, 889] width 147 height 40
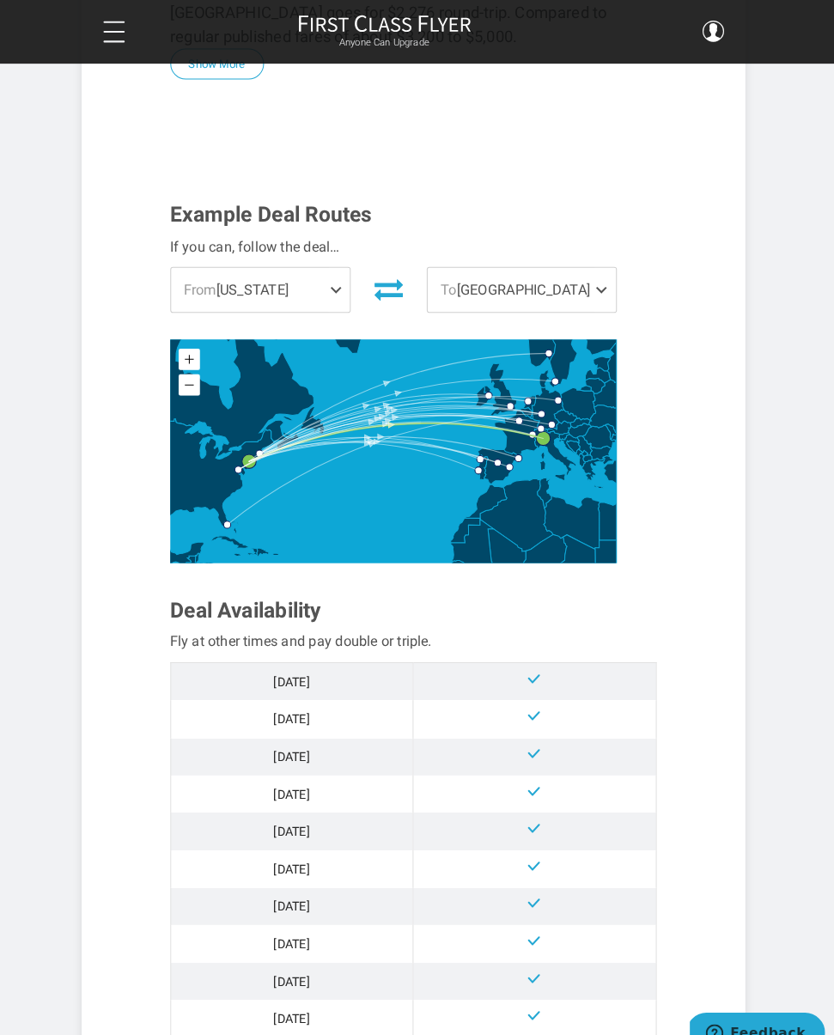
scroll to position [500, 0]
